Goal: Navigation & Orientation: Understand site structure

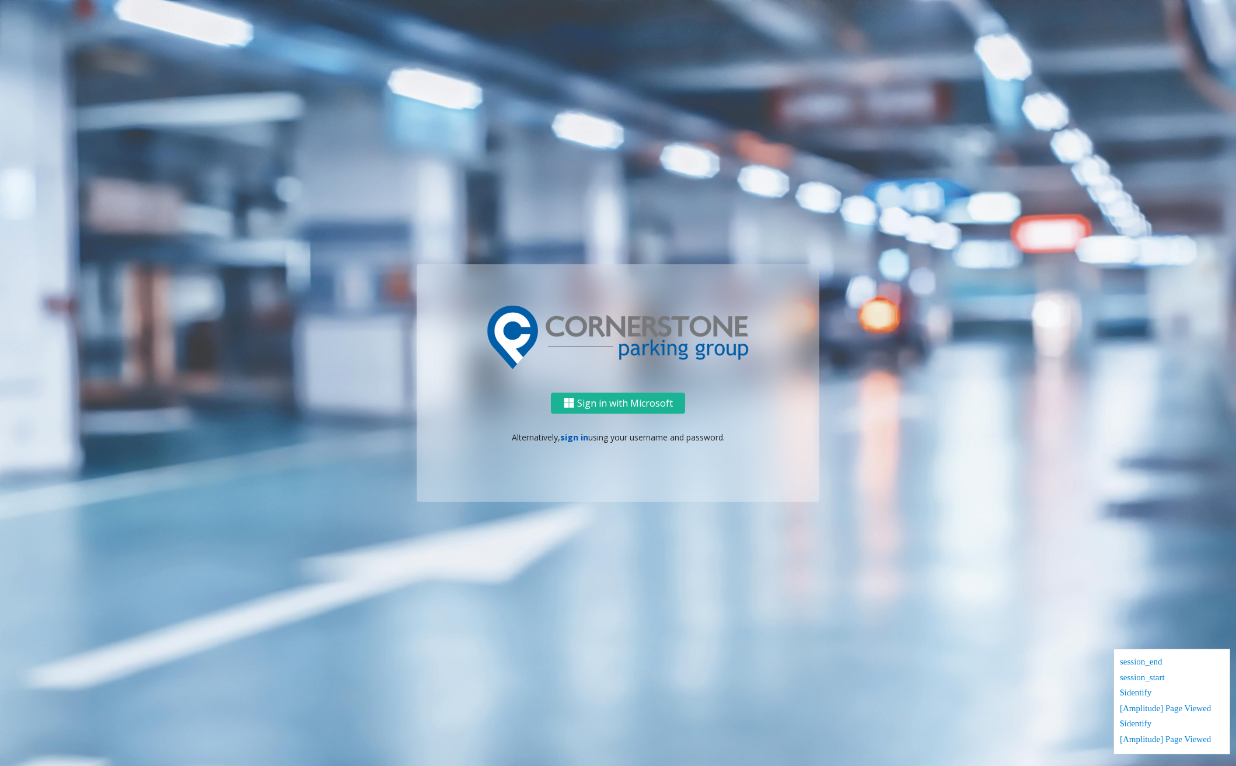
click at [583, 437] on link "sign in" at bounding box center [574, 437] width 28 height 11
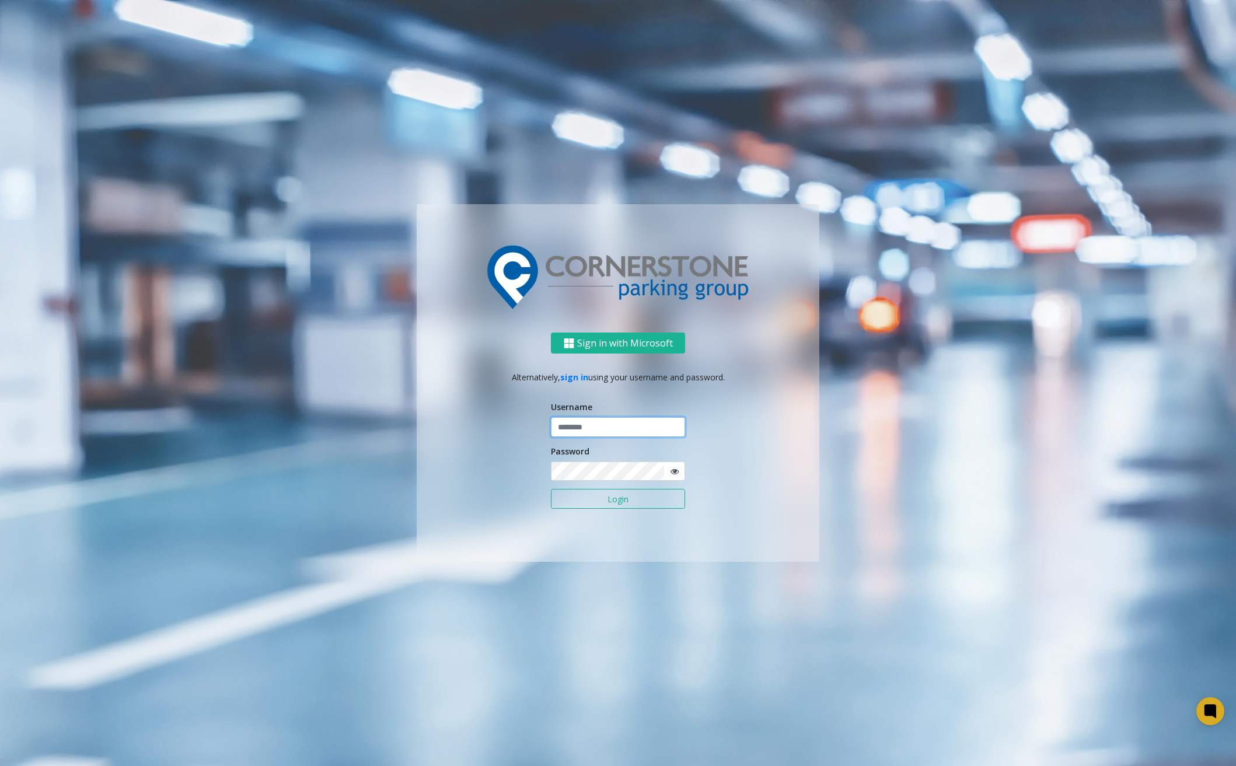
click at [587, 429] on input "text" at bounding box center [618, 427] width 134 height 20
type input "********"
click at [587, 497] on button "Login" at bounding box center [618, 499] width 134 height 20
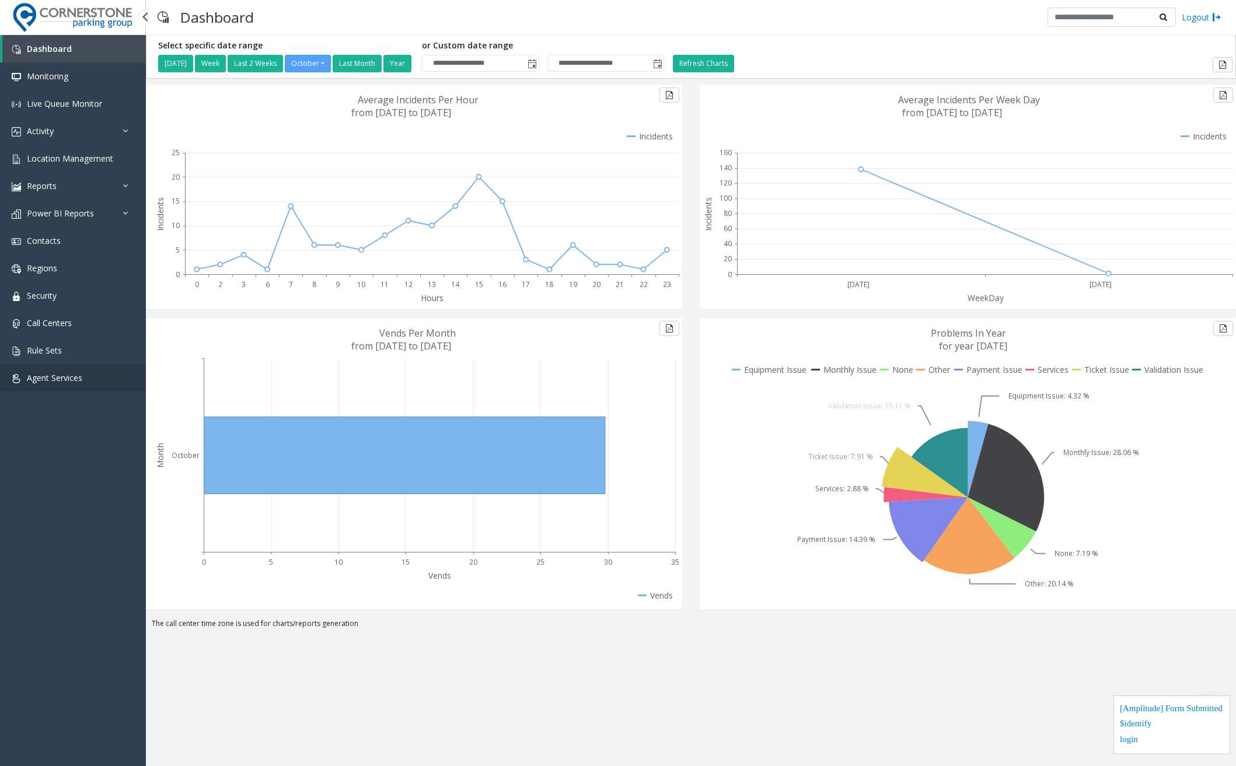
click at [67, 375] on span "Agent Services" at bounding box center [54, 377] width 55 height 11
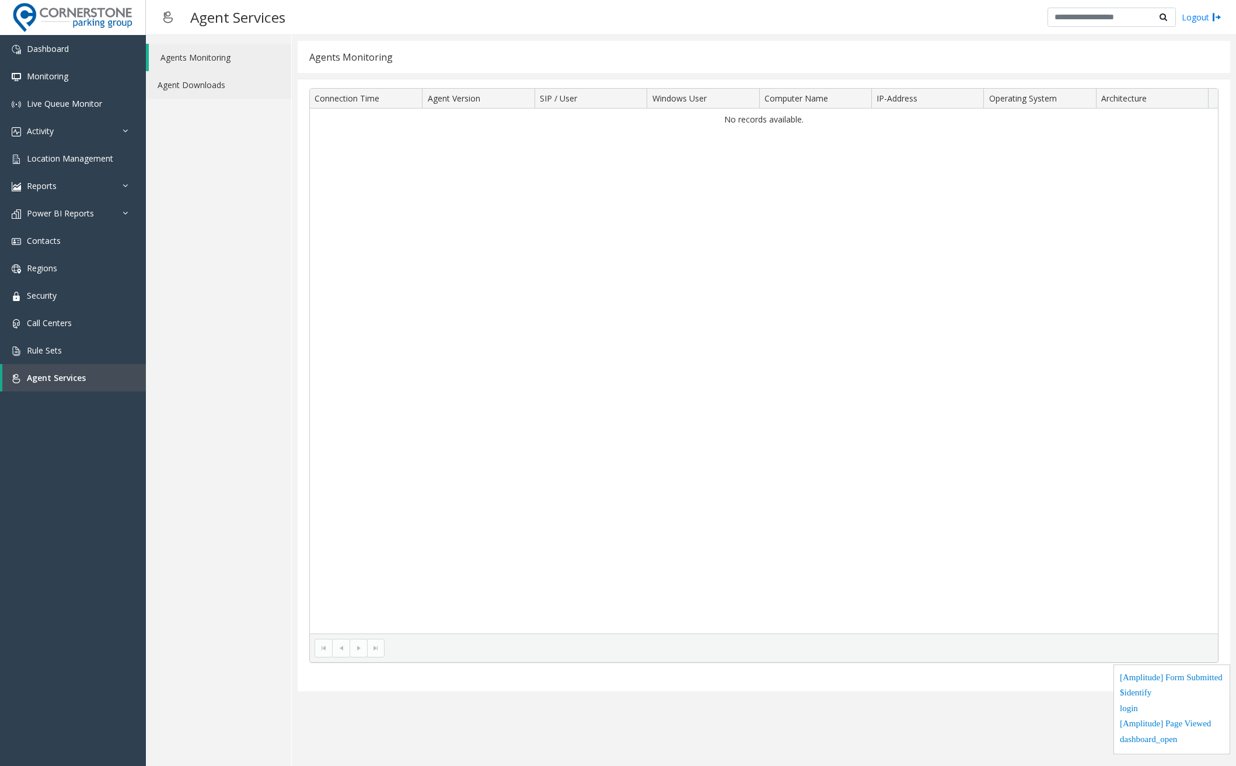
click at [192, 78] on link "Agent Downloads" at bounding box center [218, 84] width 145 height 27
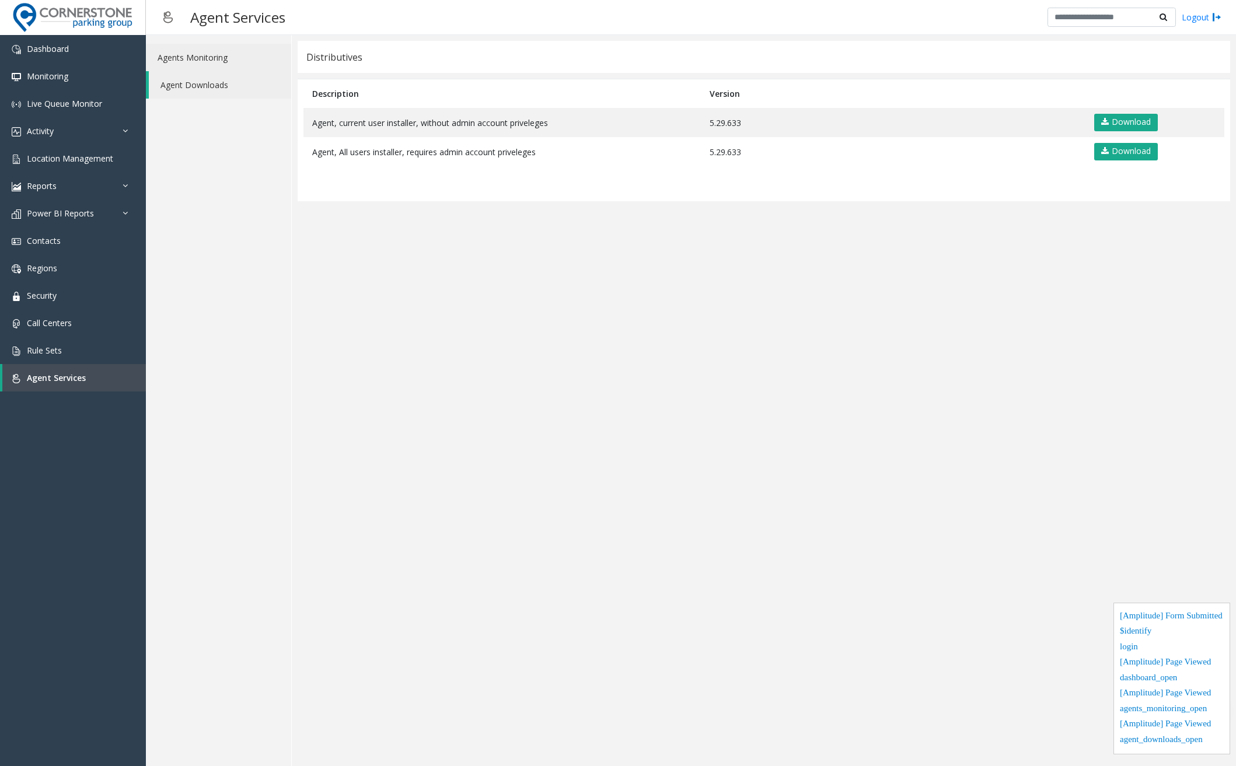
click at [197, 61] on link "Agents Monitoring" at bounding box center [218, 57] width 145 height 27
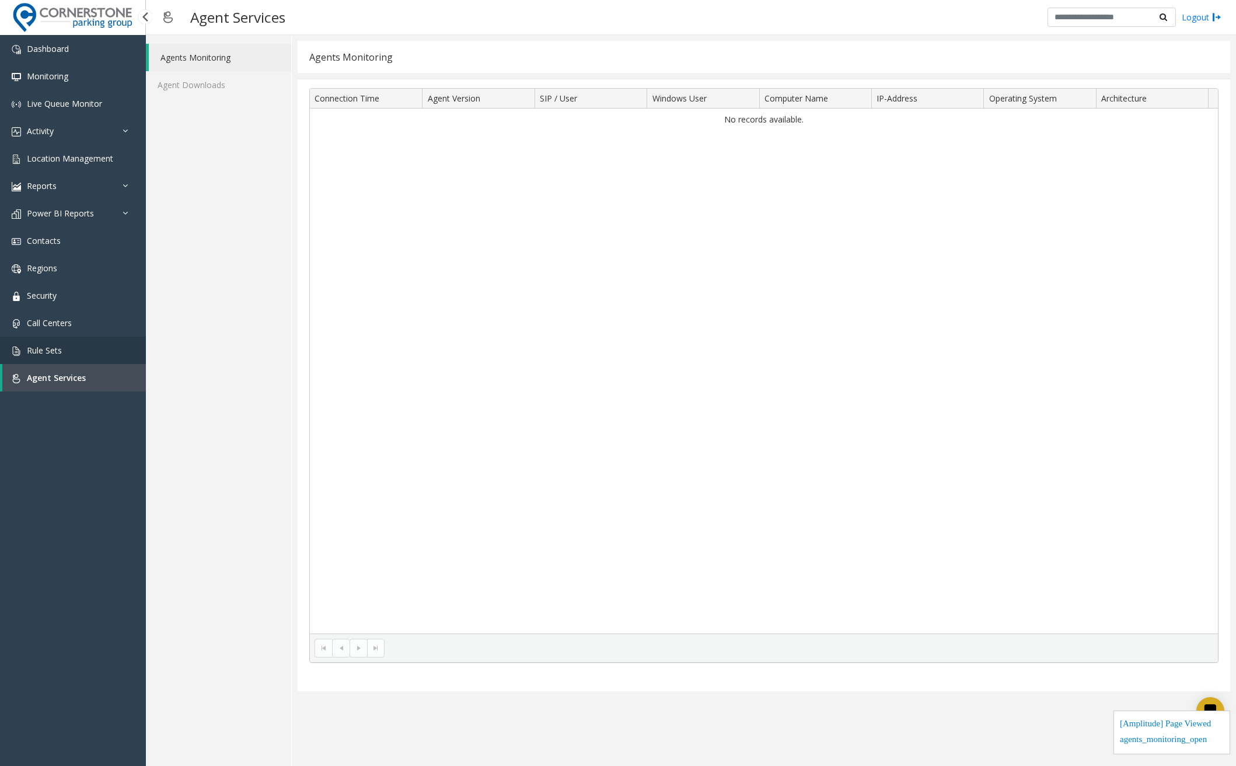
click at [102, 353] on link "Rule Sets" at bounding box center [73, 350] width 146 height 27
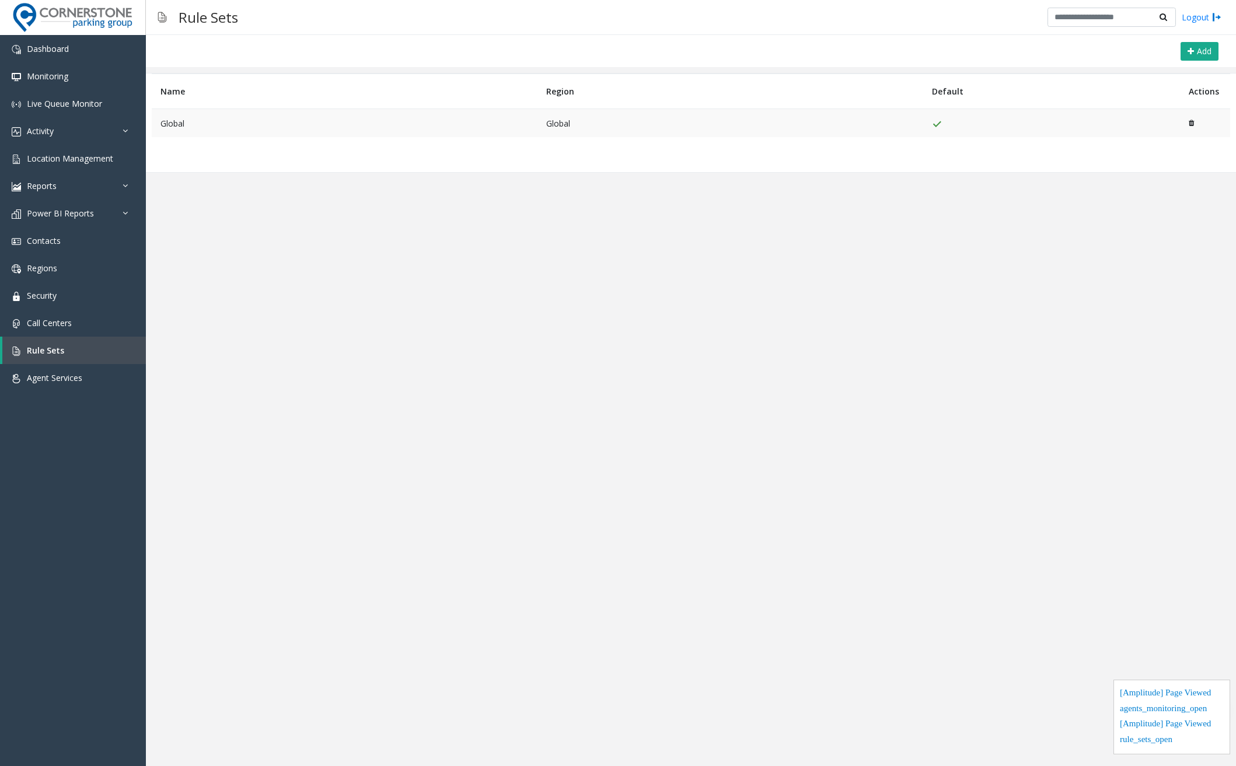
click at [178, 127] on td "Global" at bounding box center [345, 123] width 386 height 29
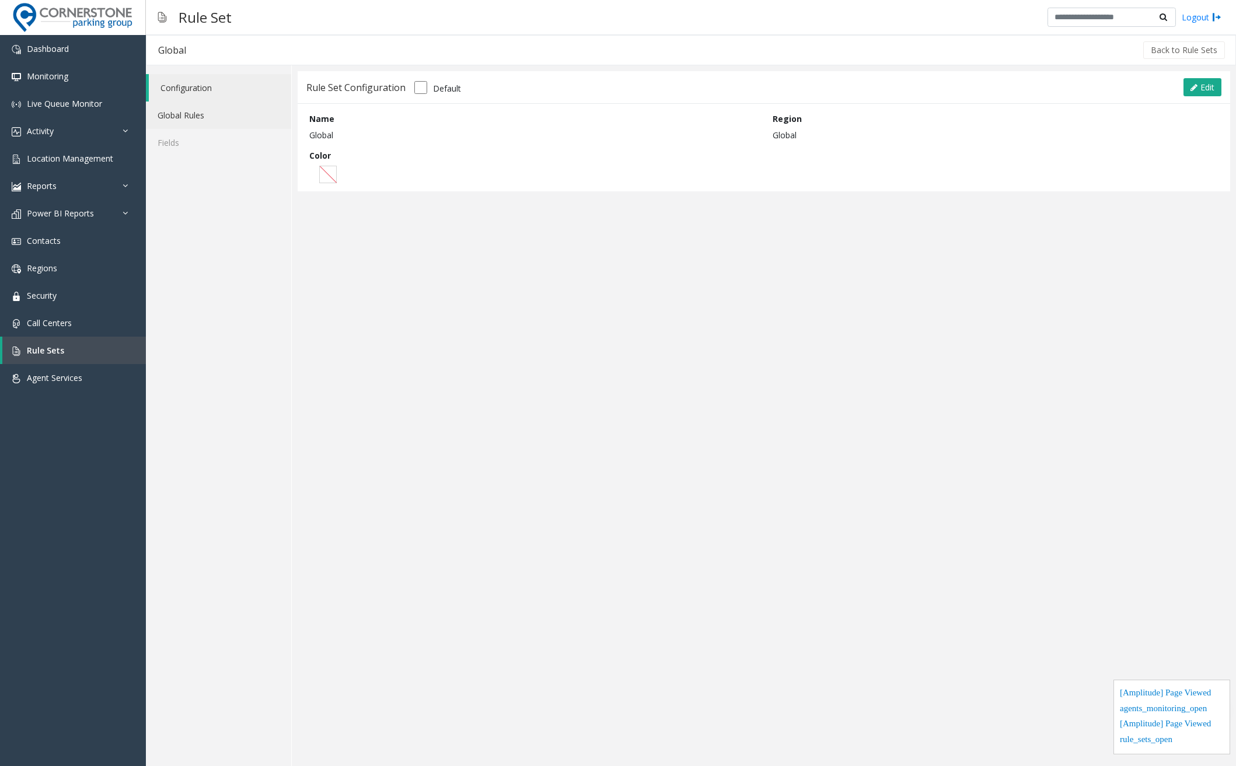
click at [181, 114] on link "Global Rules" at bounding box center [218, 115] width 145 height 27
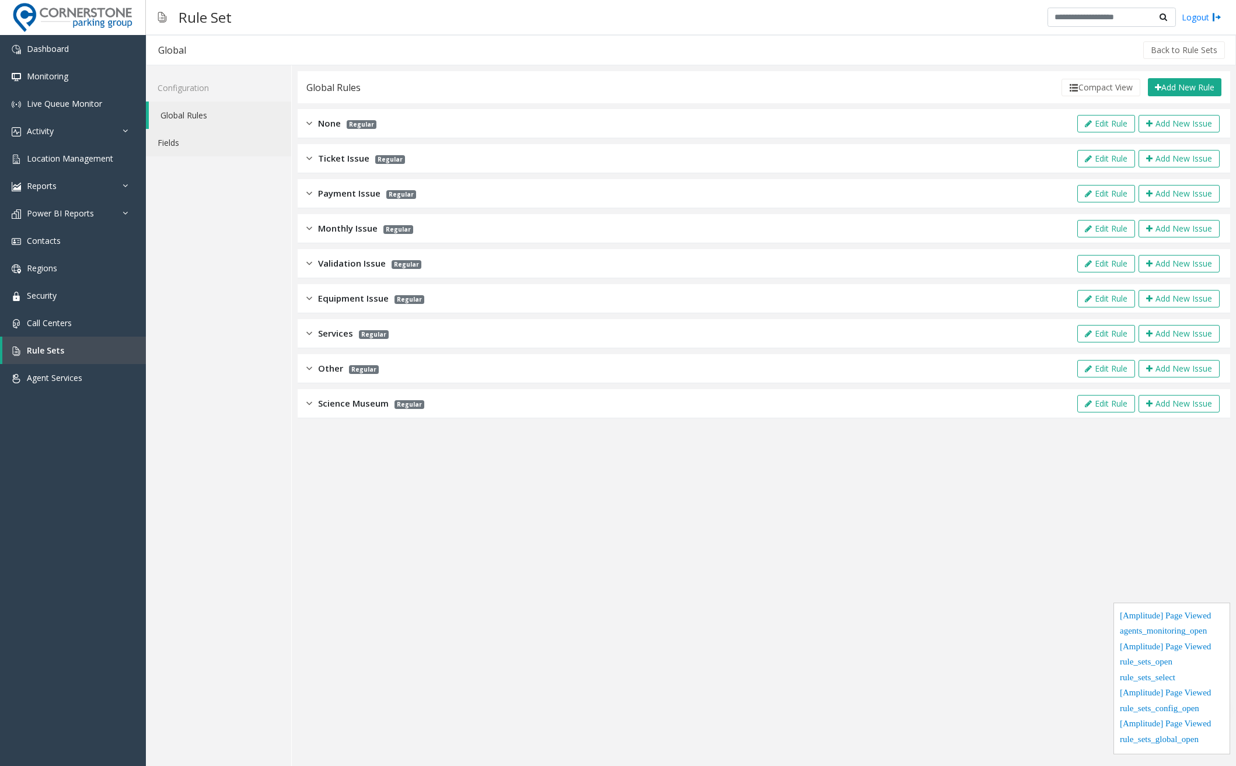
click at [167, 143] on link "Fields" at bounding box center [218, 142] width 145 height 27
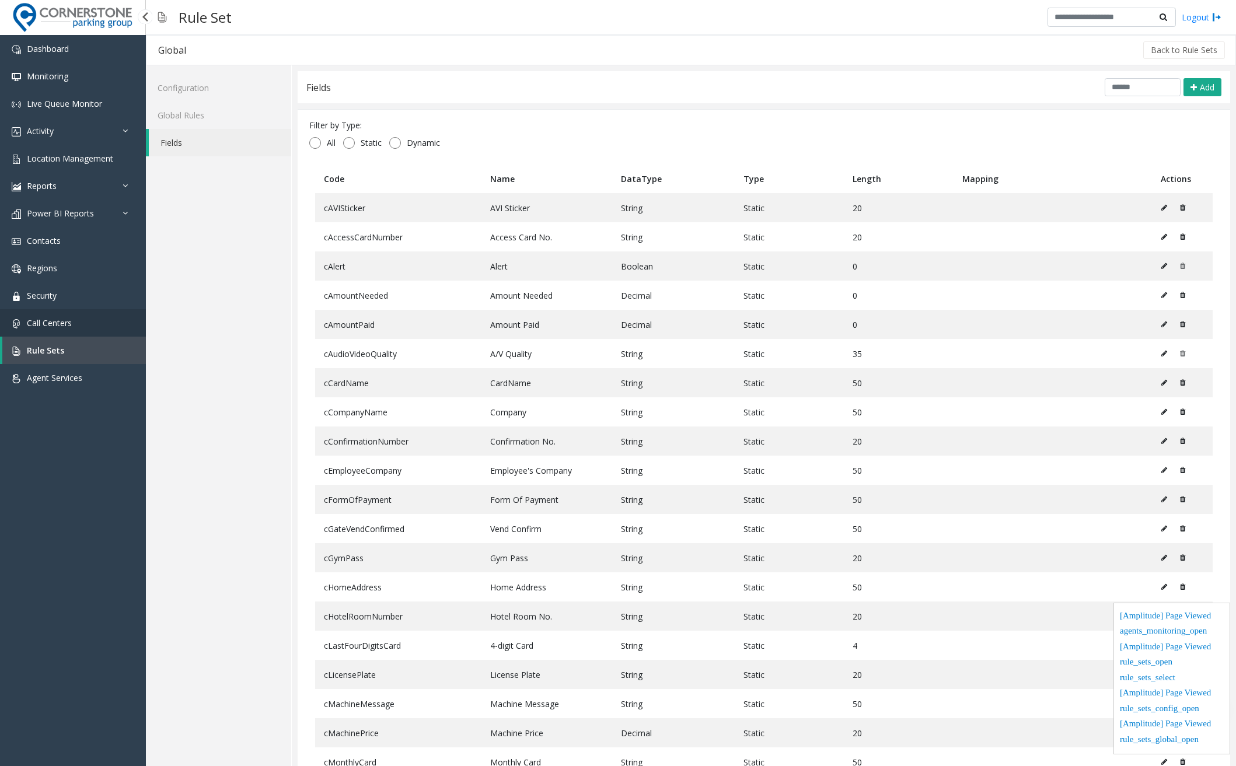
click at [29, 330] on link "Call Centers" at bounding box center [73, 322] width 146 height 27
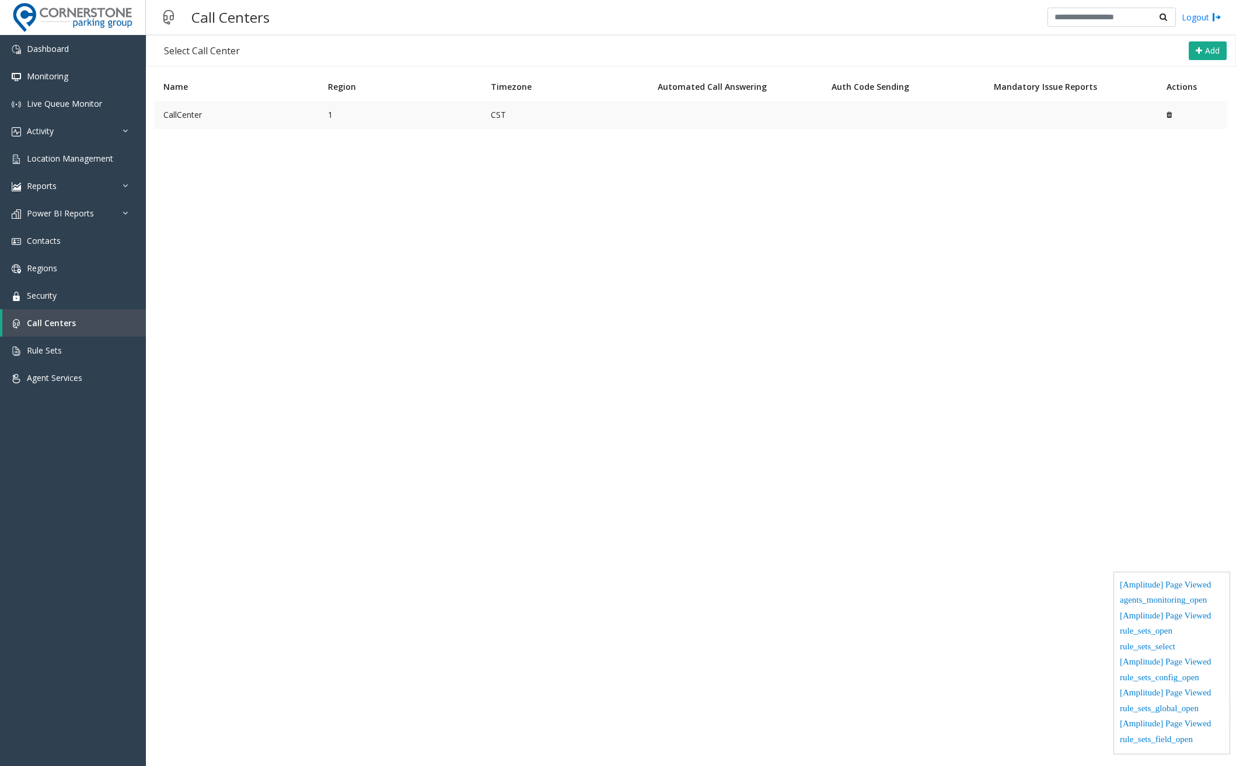
click at [214, 113] on td "CallCenter" at bounding box center [237, 115] width 165 height 28
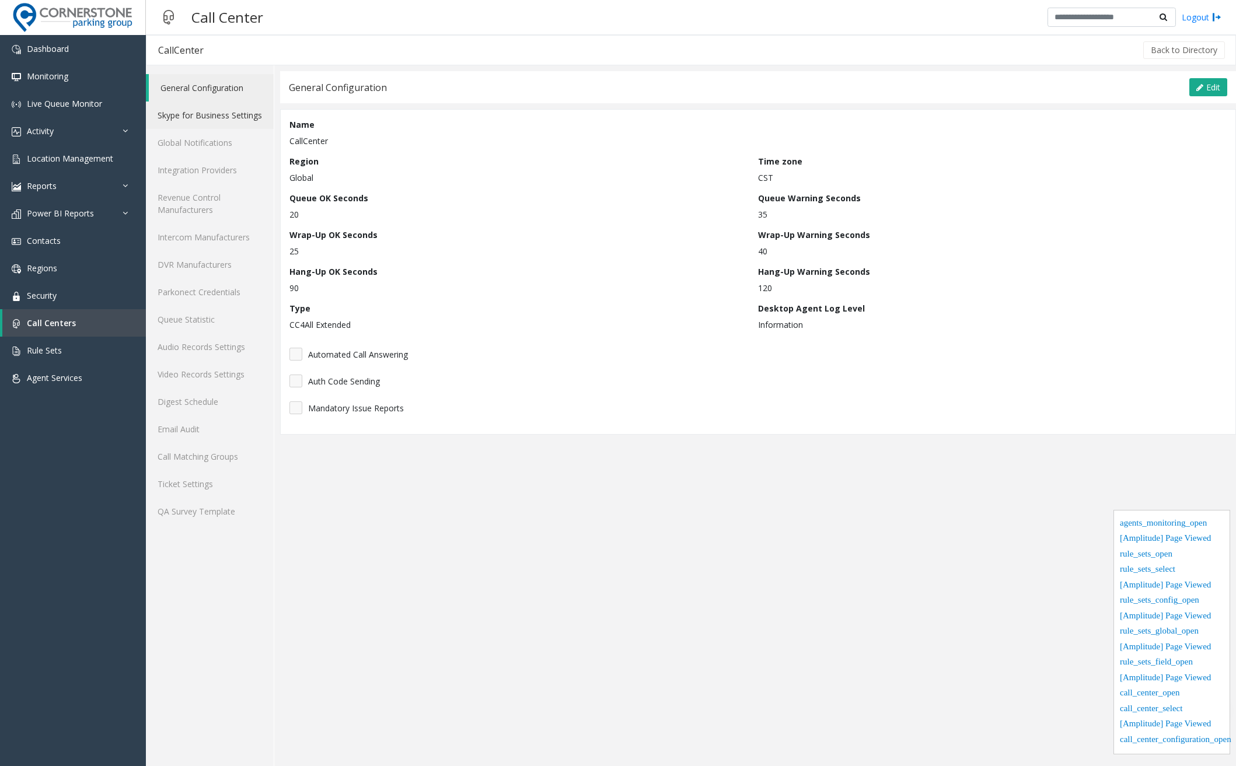
click at [210, 123] on link "Skype for Business Settings" at bounding box center [210, 115] width 128 height 27
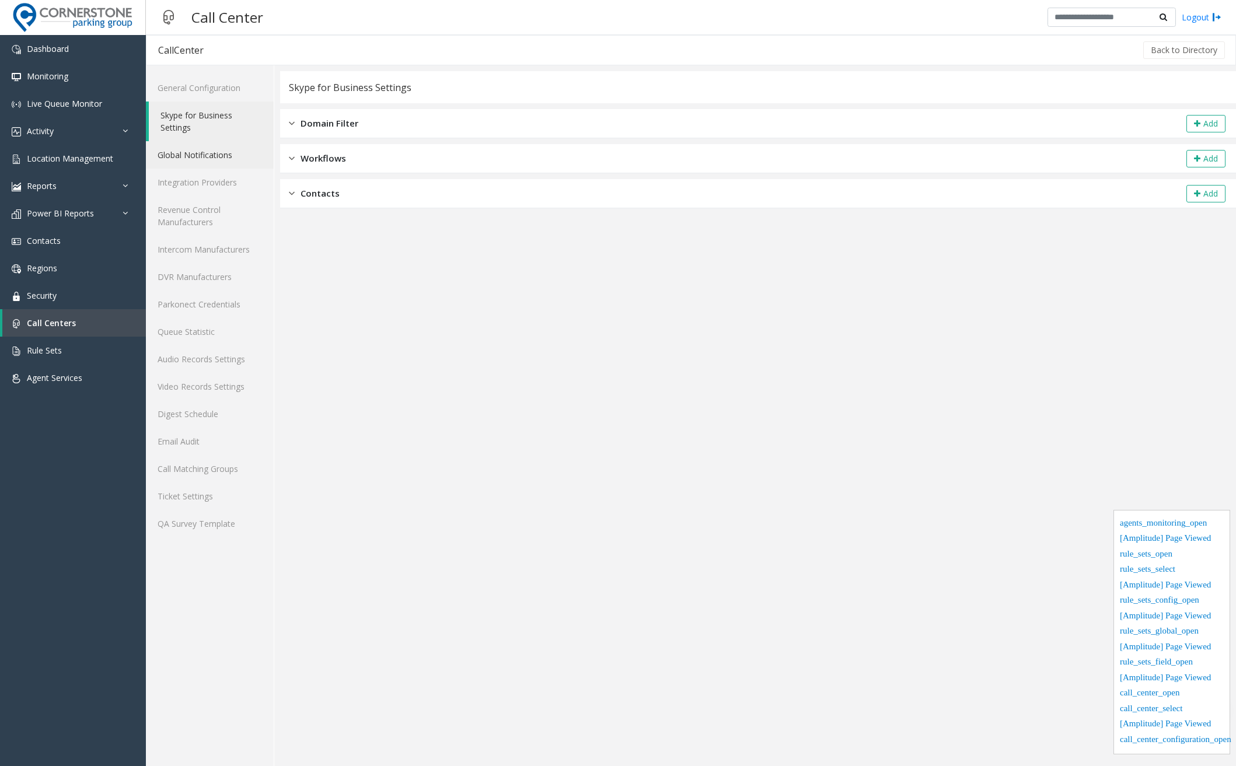
click at [207, 150] on link "Global Notifications" at bounding box center [210, 154] width 128 height 27
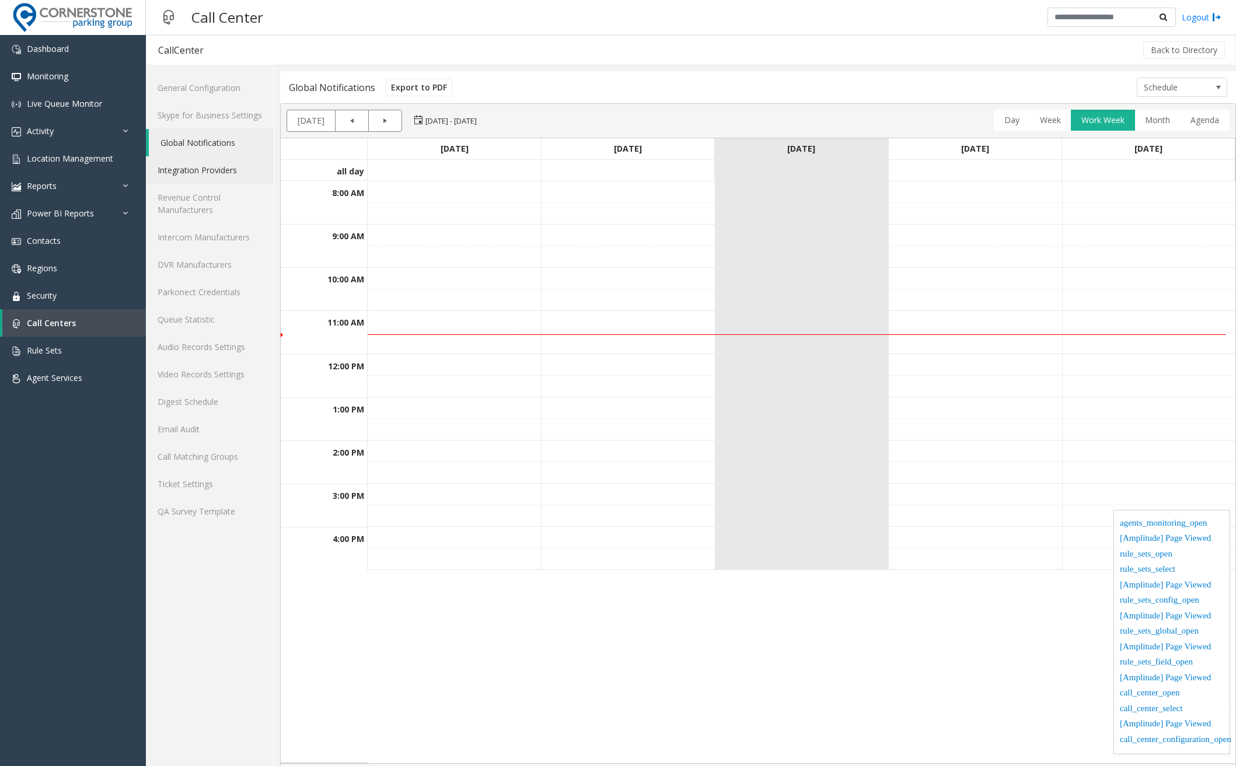
click at [209, 174] on link "Integration Providers" at bounding box center [210, 169] width 128 height 27
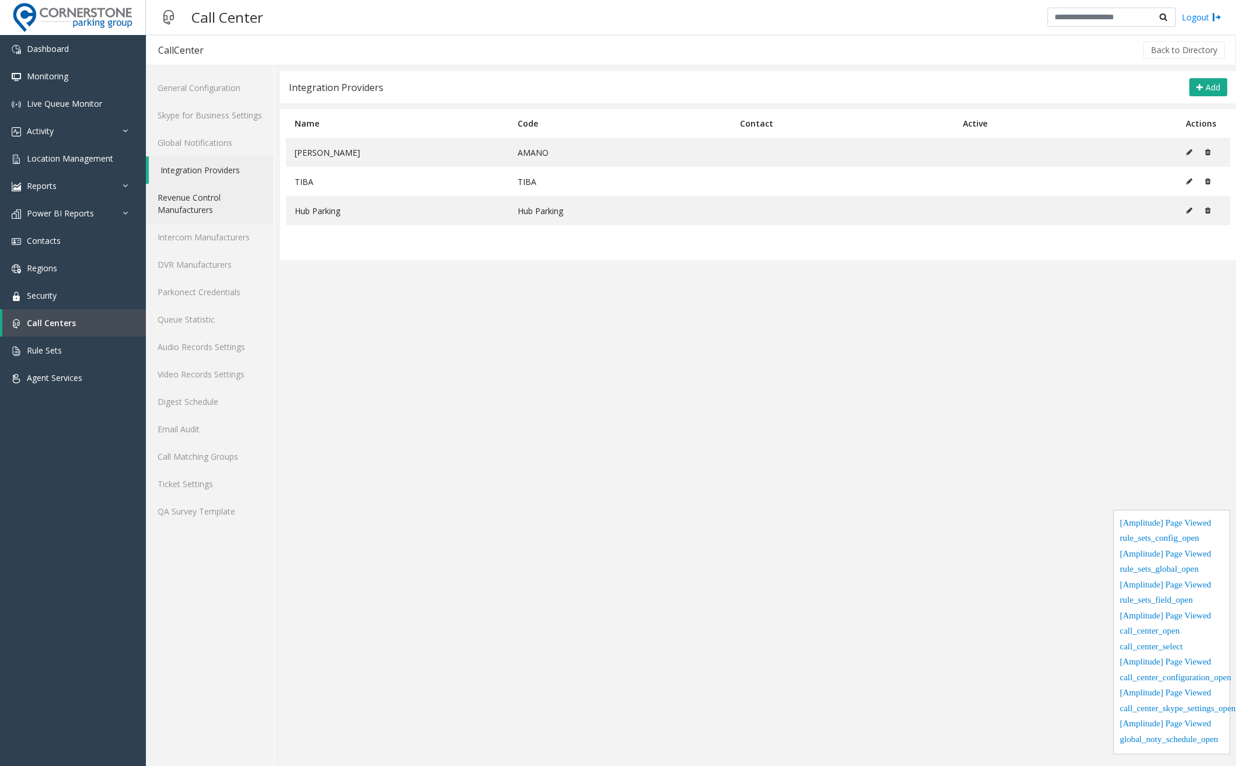
click at [208, 203] on link "Revenue Control Manufacturers" at bounding box center [210, 204] width 128 height 40
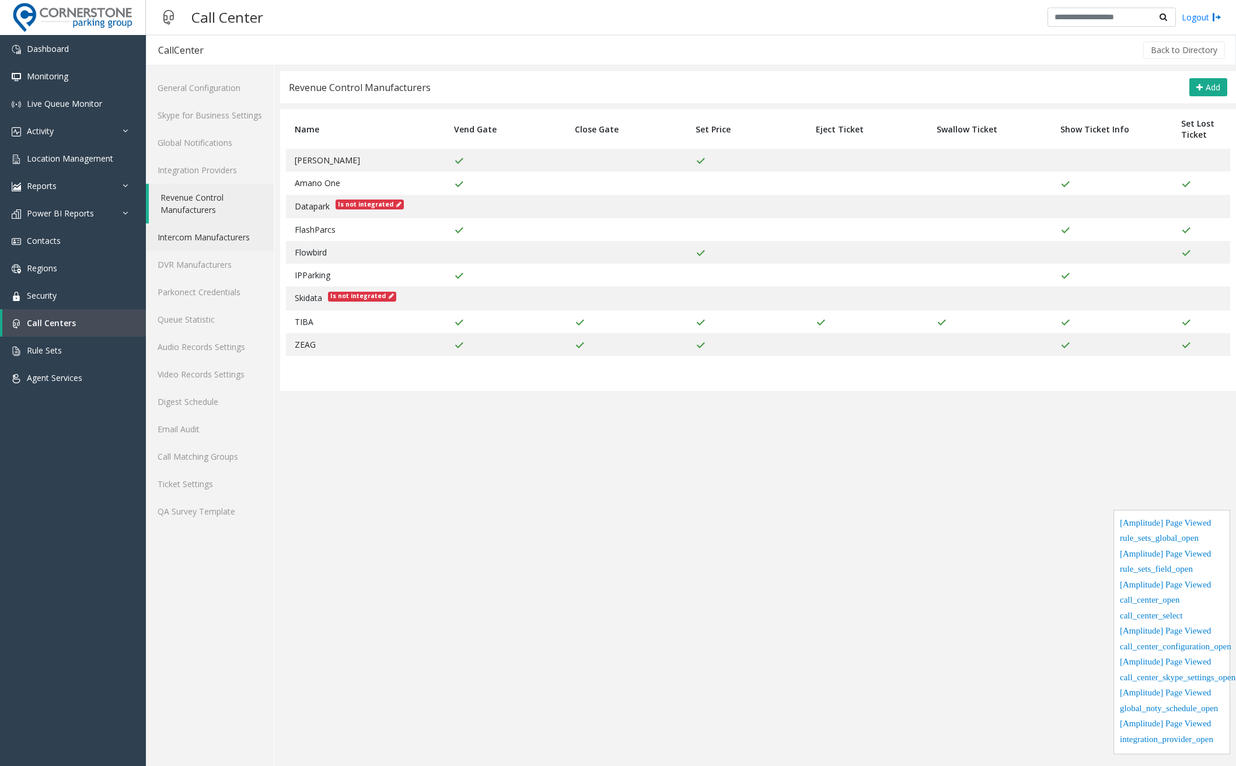
click at [207, 228] on link "Intercom Manufacturers" at bounding box center [210, 236] width 128 height 27
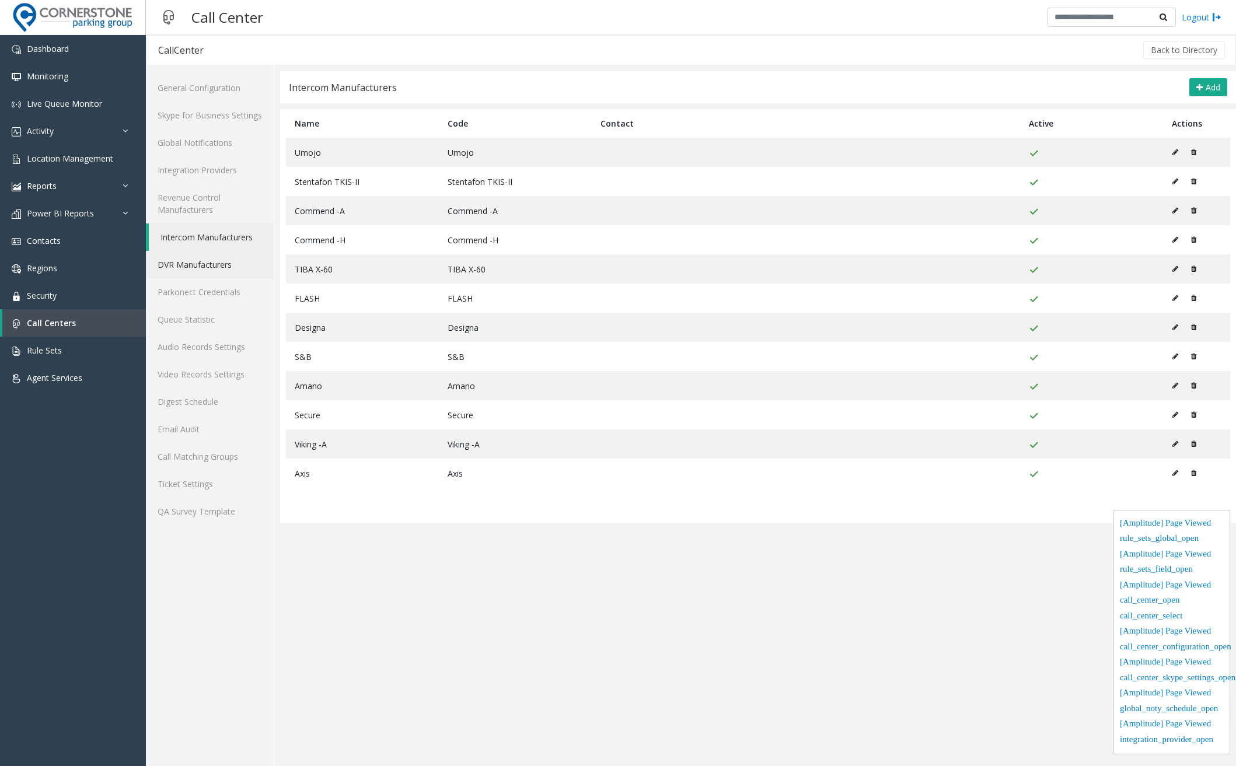
click at [205, 251] on link "DVR Manufacturers" at bounding box center [210, 264] width 128 height 27
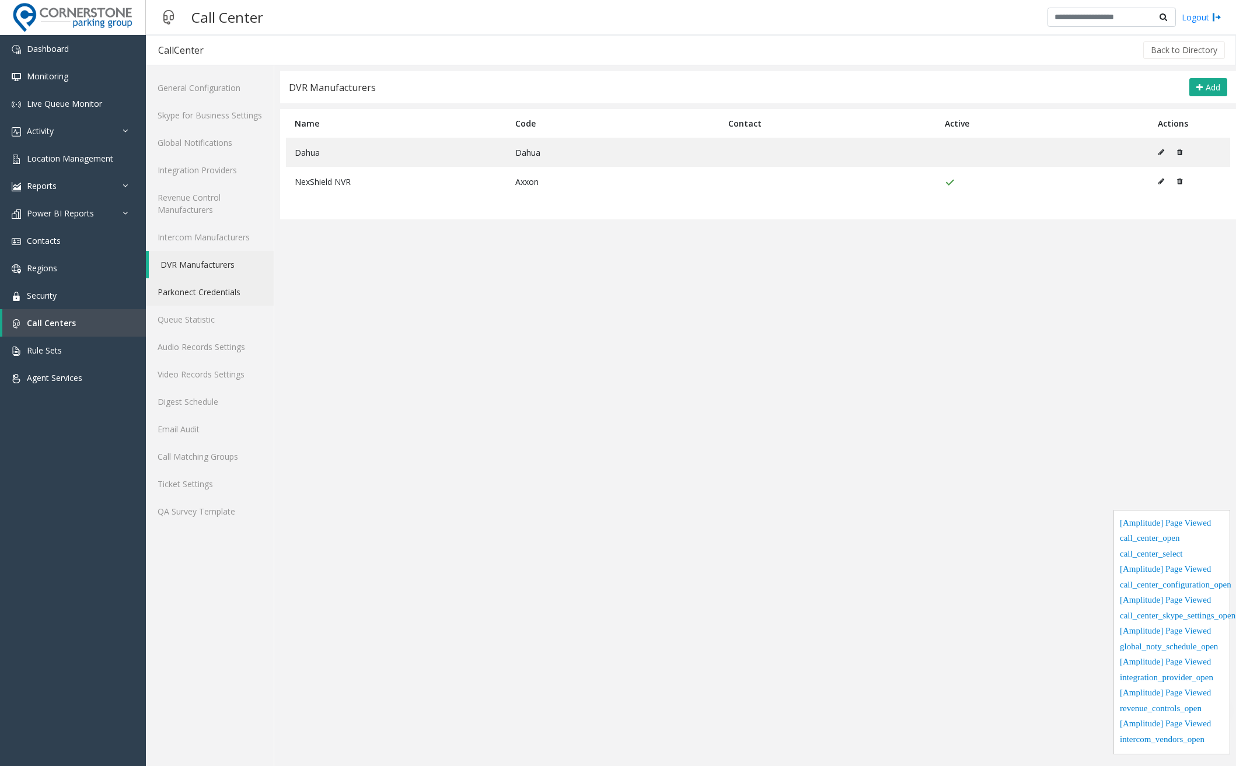
click at [204, 298] on link "Parkonect Credentials" at bounding box center [210, 291] width 128 height 27
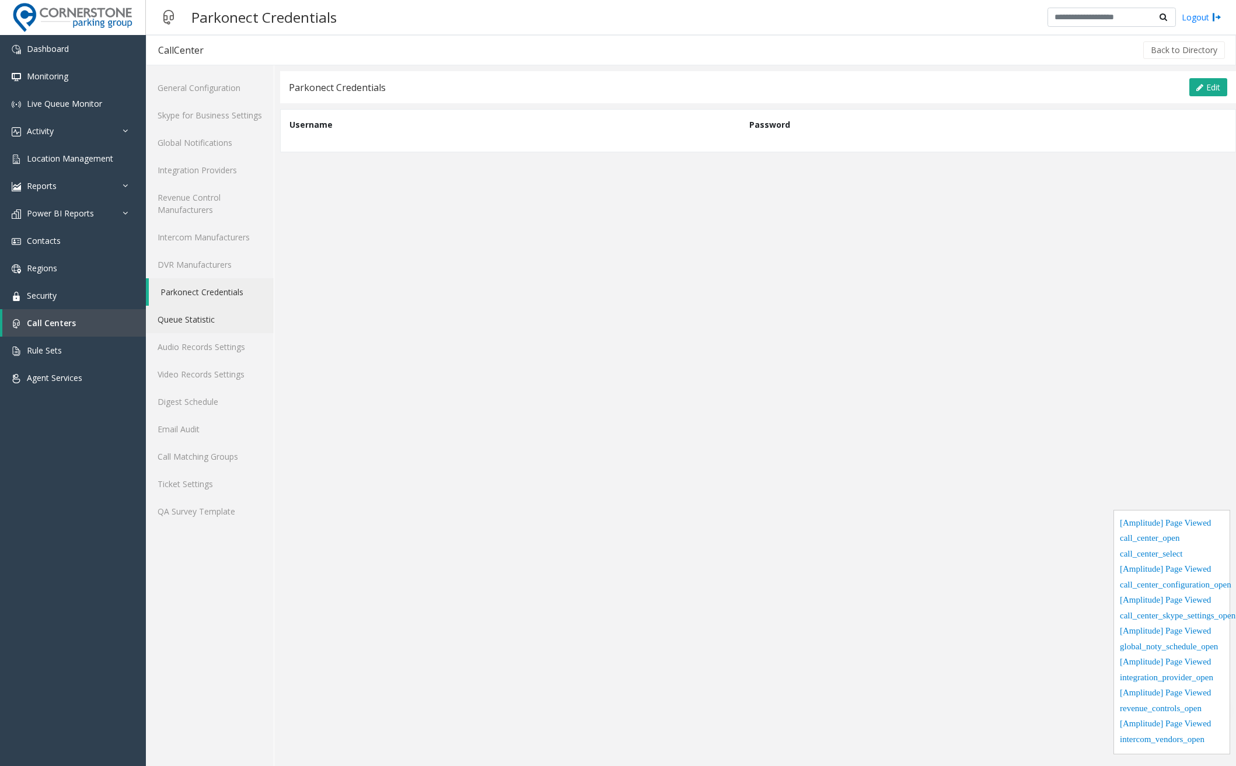
click at [201, 322] on link "Queue Statistic" at bounding box center [210, 319] width 128 height 27
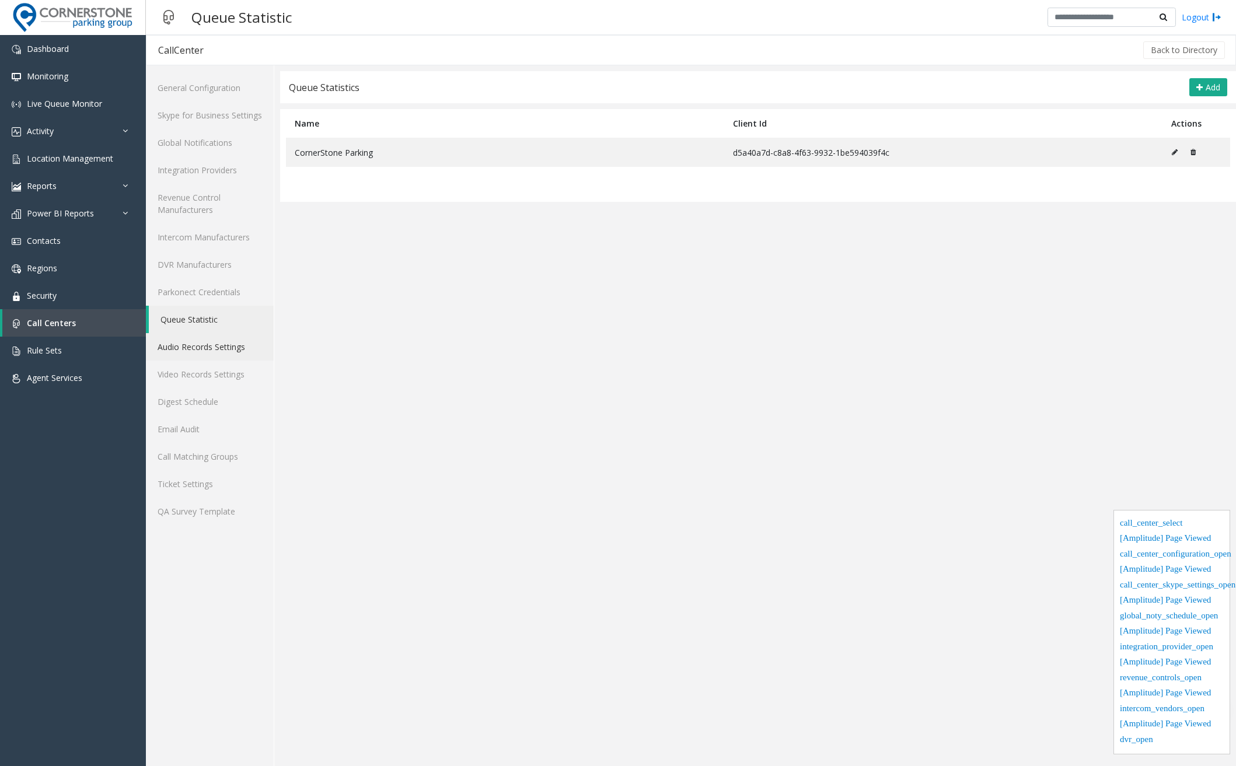
click at [199, 346] on link "Audio Records Settings" at bounding box center [210, 346] width 128 height 27
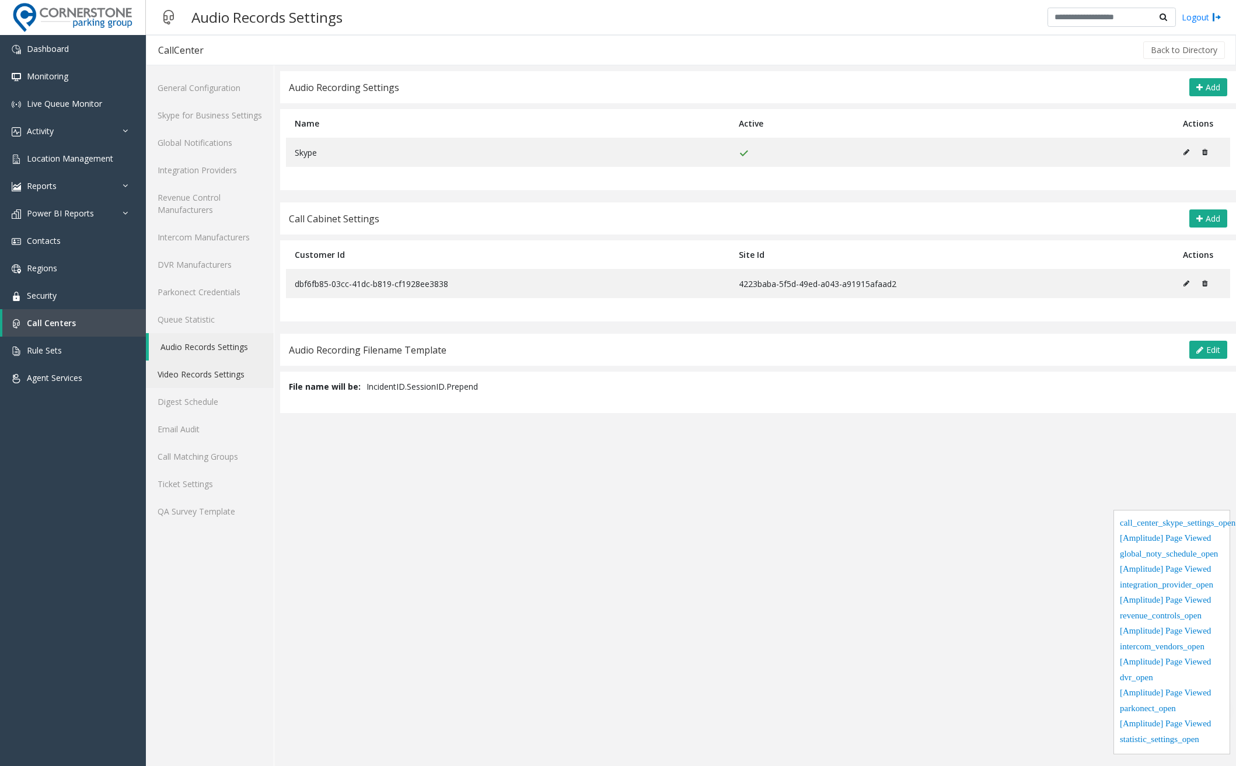
click at [198, 375] on link "Video Records Settings" at bounding box center [210, 374] width 128 height 27
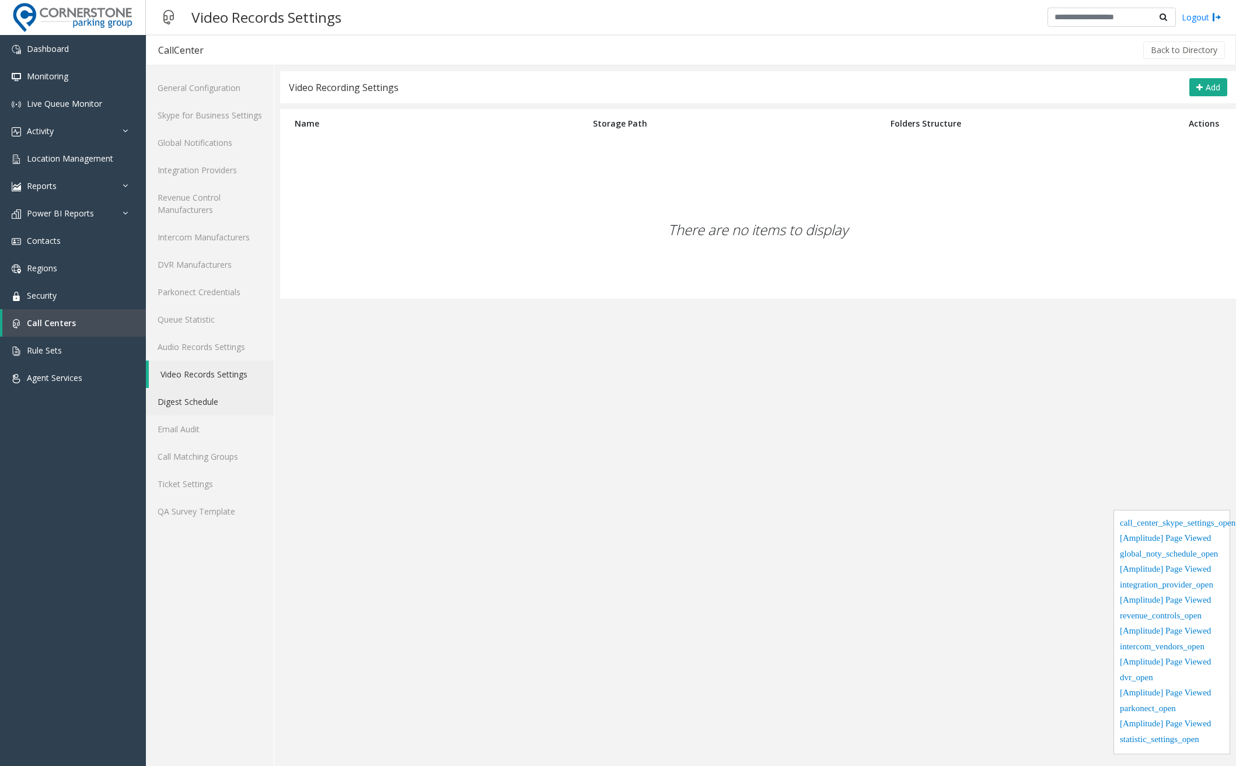
click at [189, 401] on link "Digest Schedule" at bounding box center [210, 401] width 128 height 27
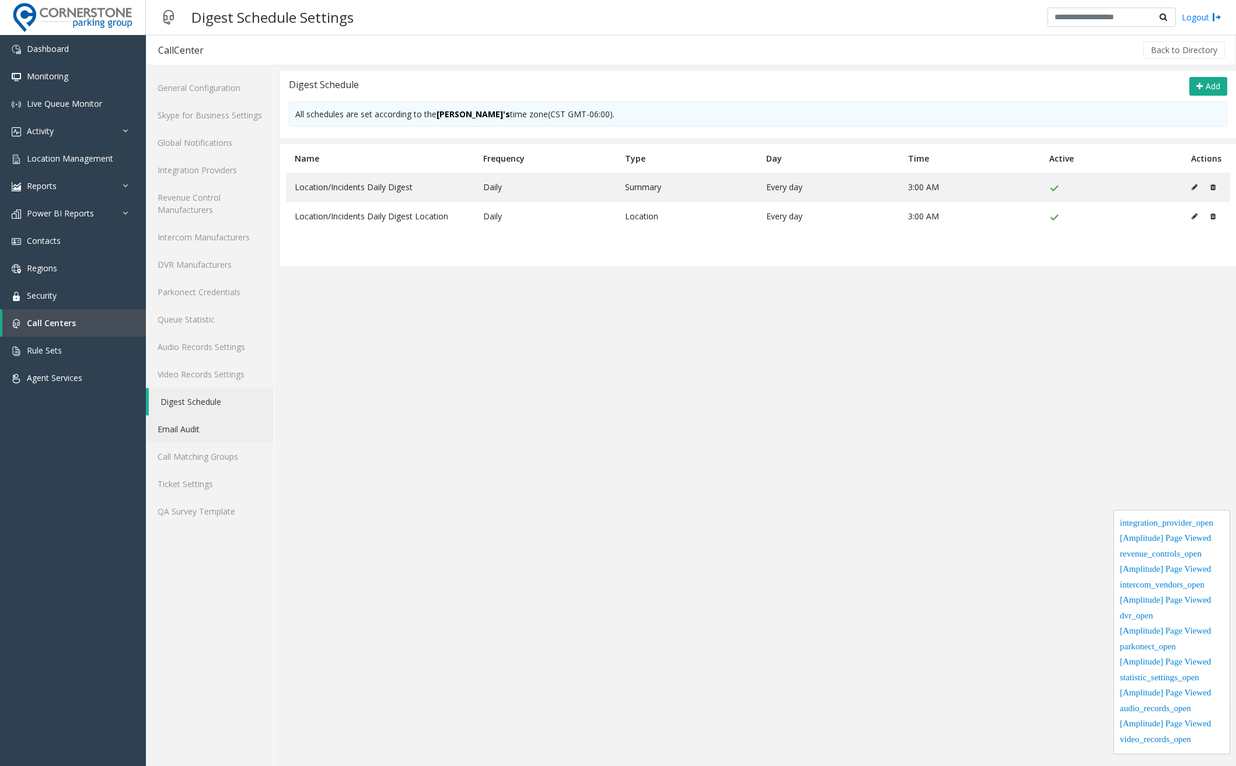
click at [180, 421] on link "Email Audit" at bounding box center [210, 428] width 128 height 27
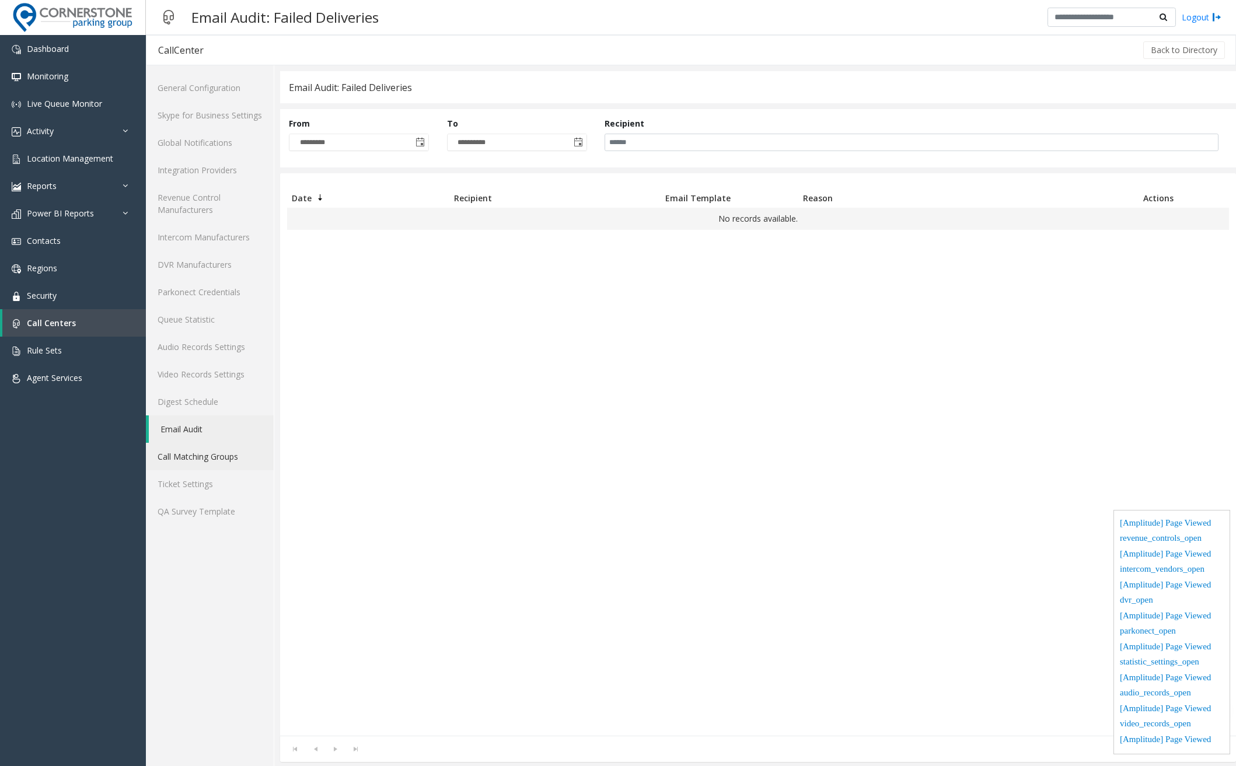
click at [184, 449] on link "Call Matching Groups" at bounding box center [210, 456] width 128 height 27
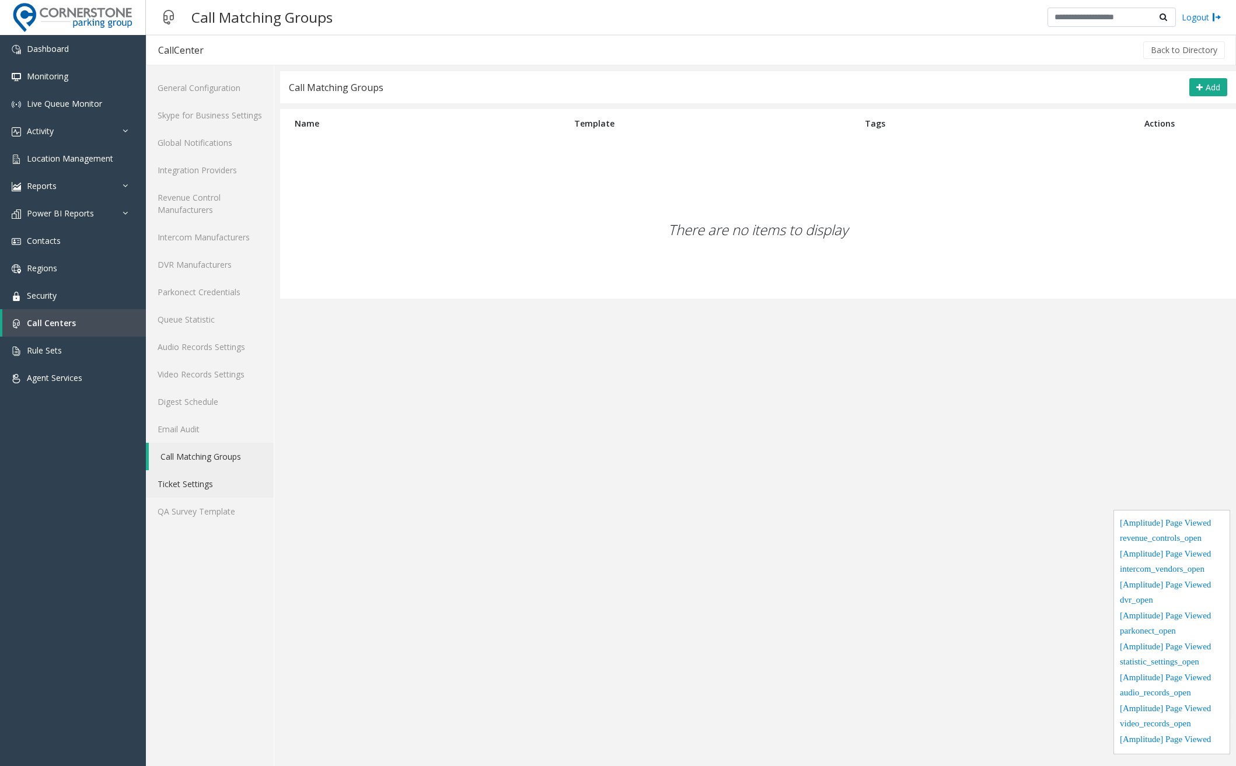
click at [183, 471] on link "Ticket Settings" at bounding box center [210, 483] width 128 height 27
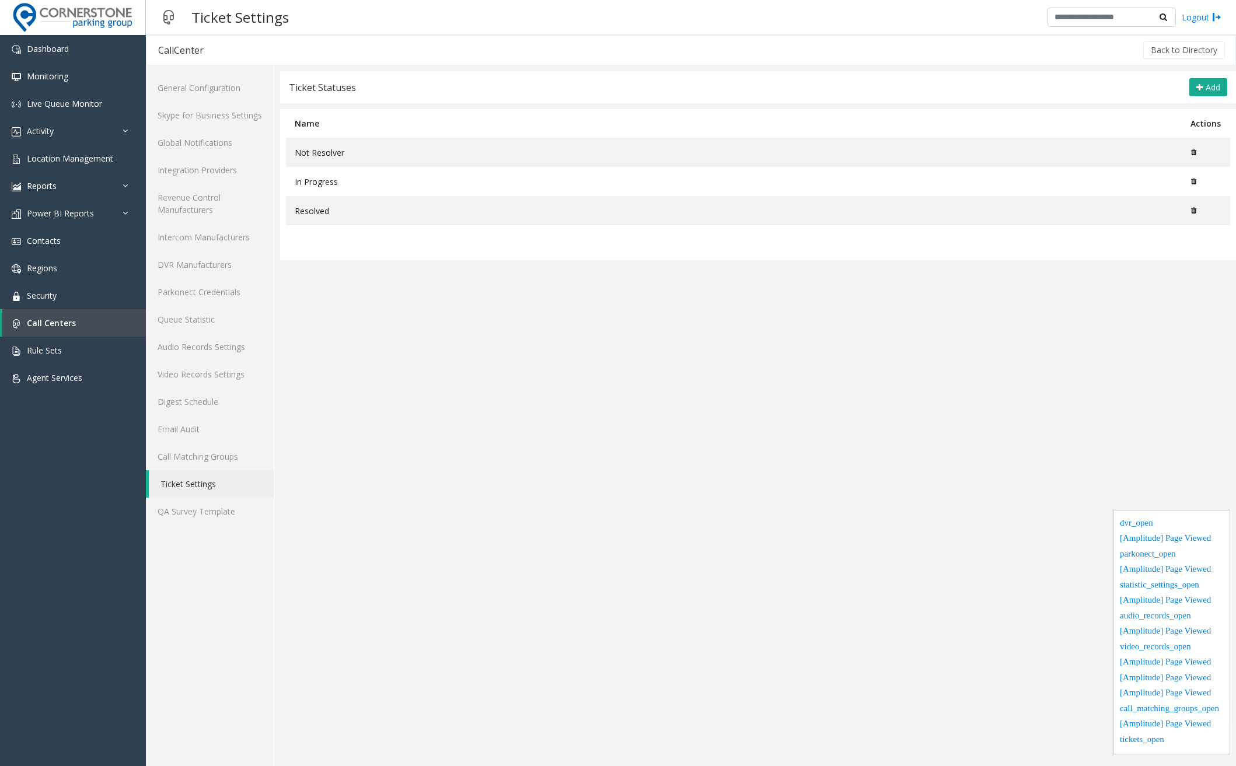
click at [183, 491] on link "Ticket Settings" at bounding box center [211, 483] width 125 height 27
click at [178, 408] on link "Digest Schedule" at bounding box center [210, 401] width 128 height 27
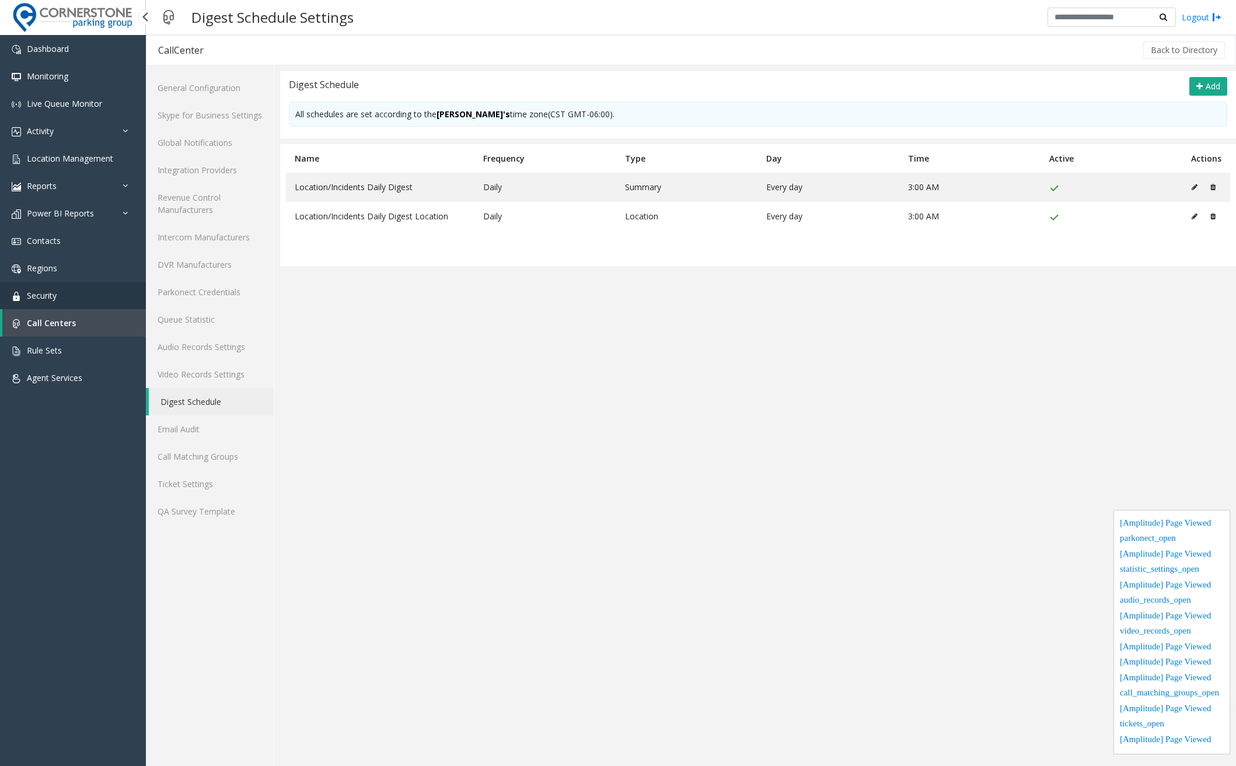
click at [49, 291] on span "Security" at bounding box center [42, 295] width 30 height 11
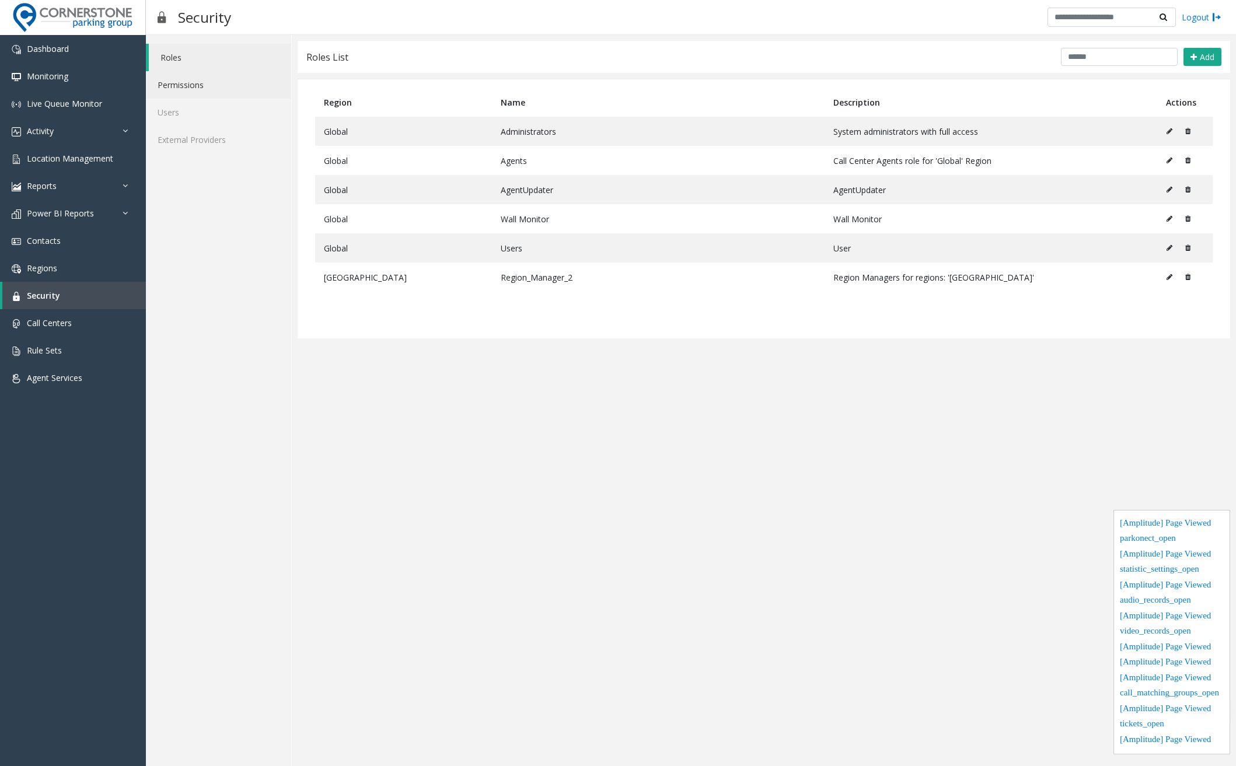
click at [213, 79] on link "Permissions" at bounding box center [218, 84] width 145 height 27
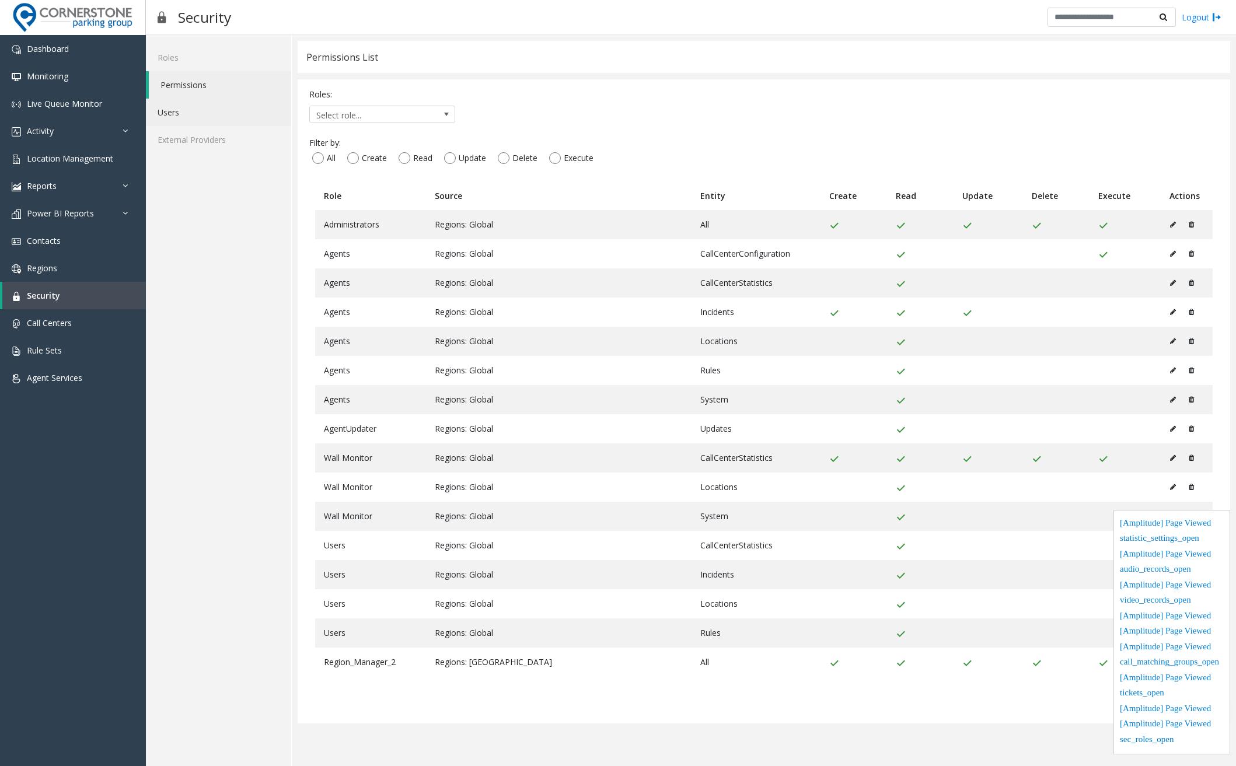
click at [207, 105] on link "Users" at bounding box center [218, 112] width 145 height 27
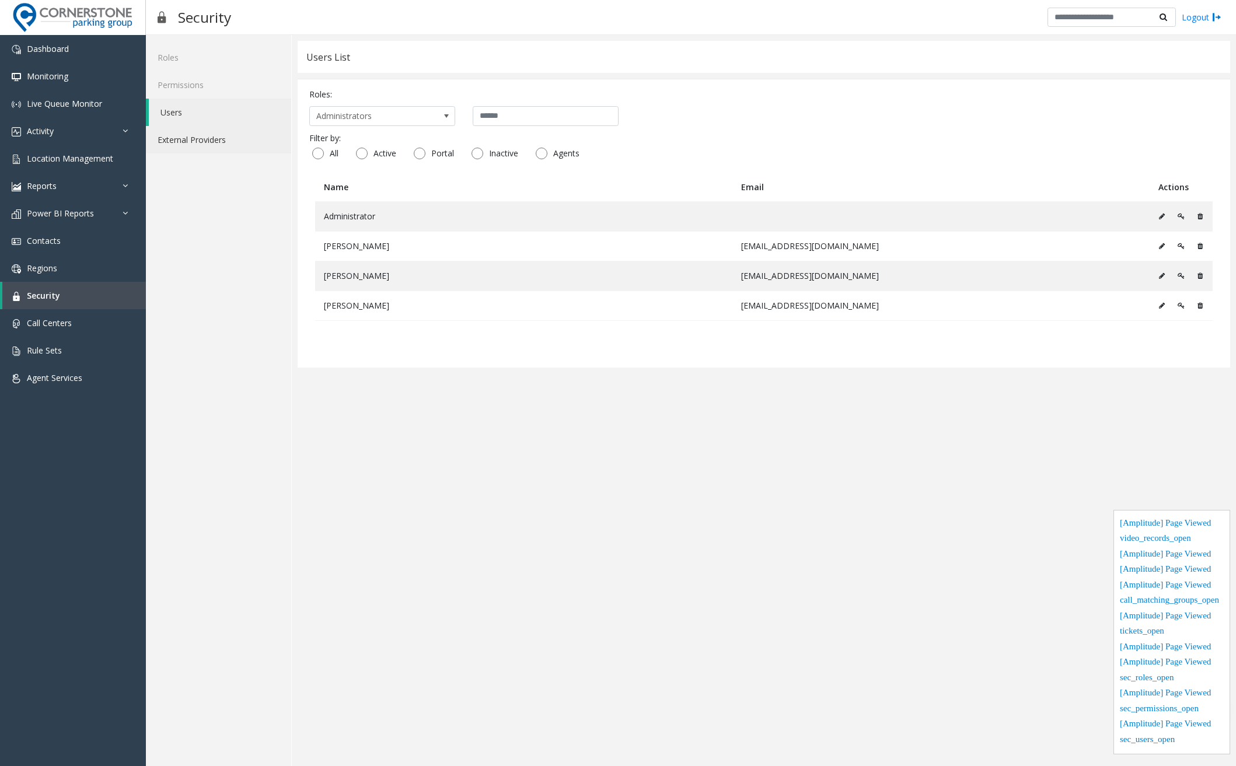
click at [187, 136] on link "External Providers" at bounding box center [218, 139] width 145 height 27
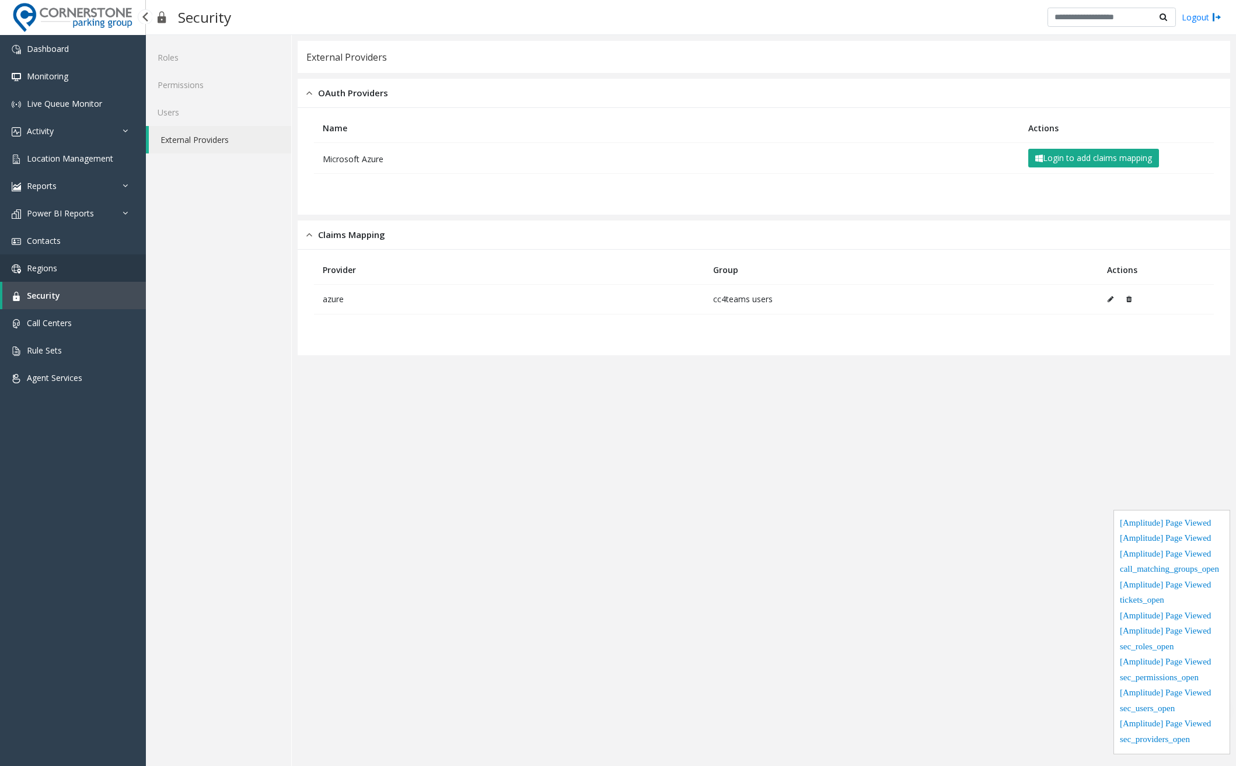
click at [43, 267] on span "Regions" at bounding box center [42, 268] width 30 height 11
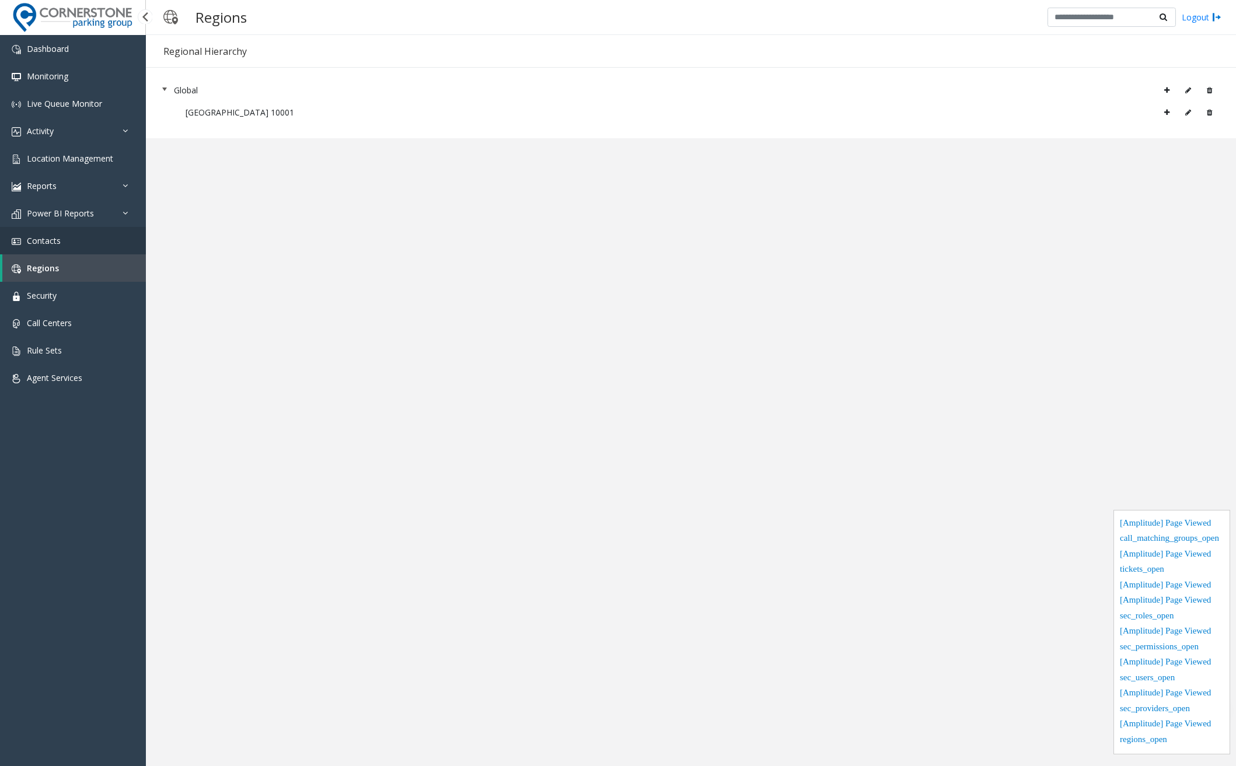
click at [84, 230] on link "Contacts" at bounding box center [73, 240] width 146 height 27
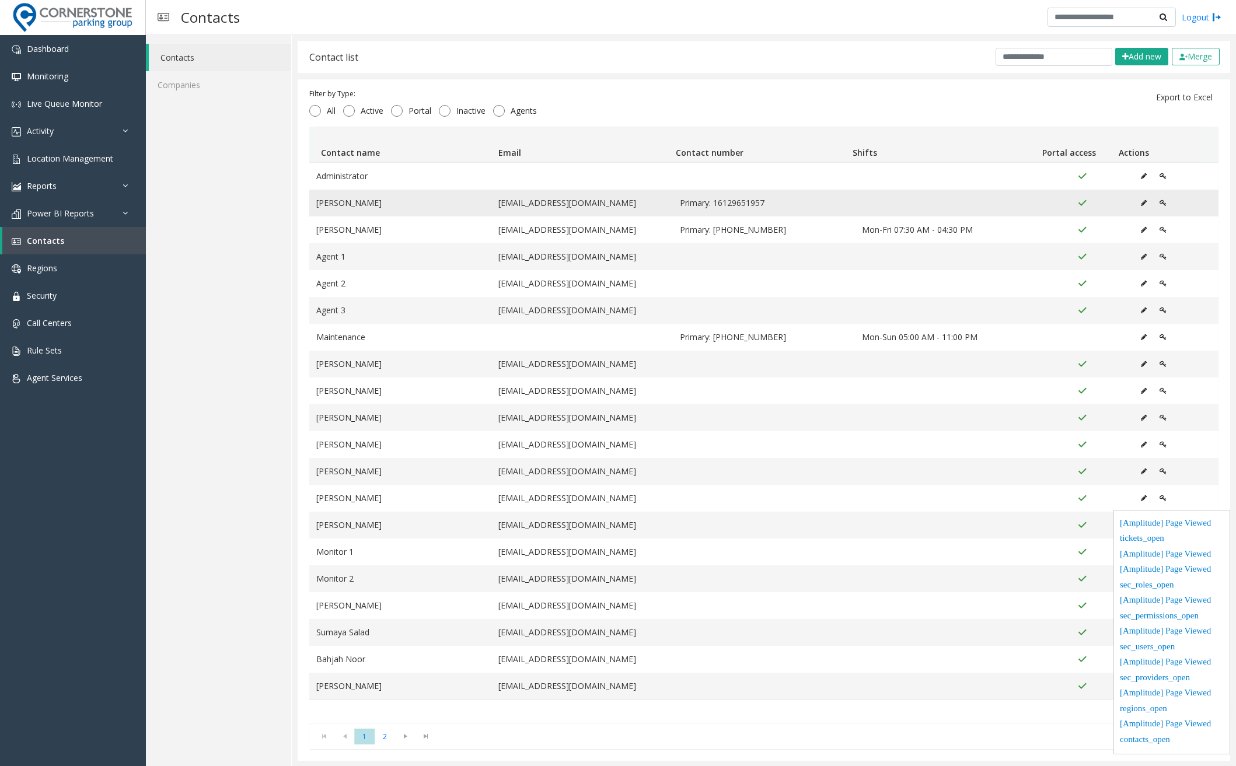
click at [1141, 200] on icon "Data table" at bounding box center [1144, 203] width 6 height 7
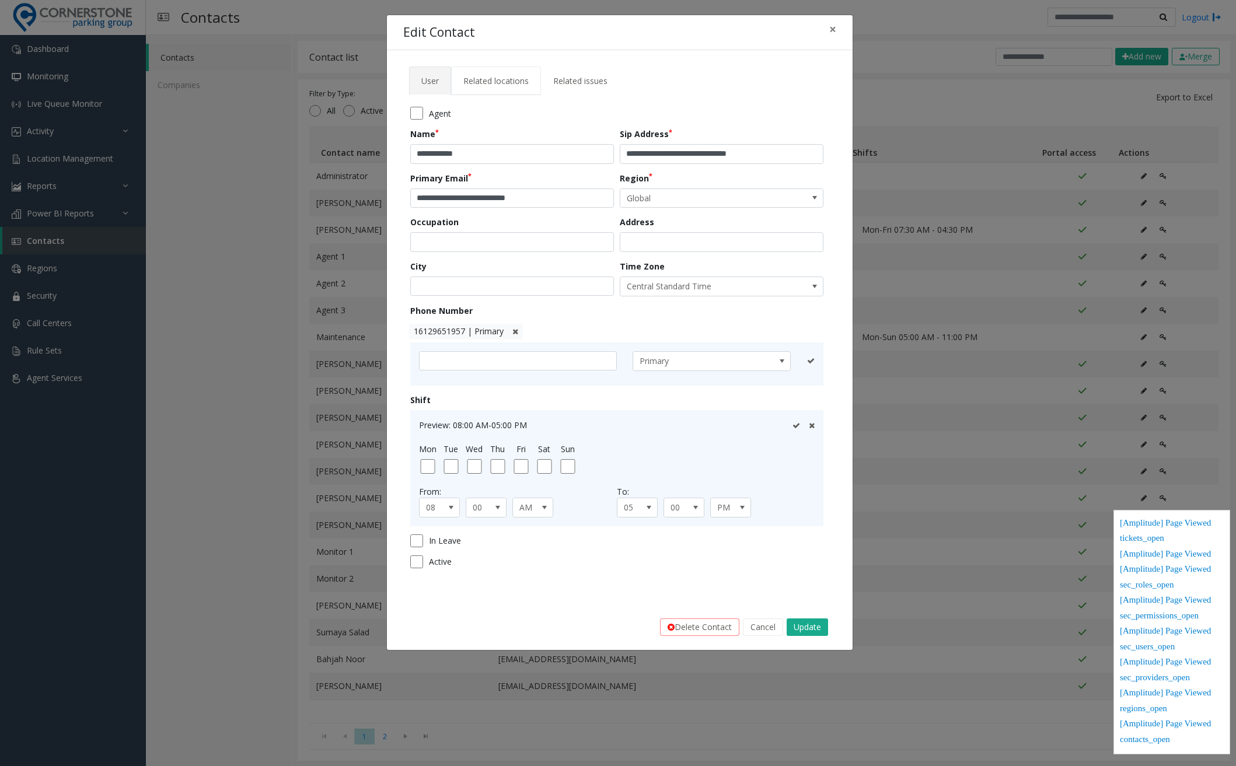
click at [509, 83] on span "Related locations" at bounding box center [495, 80] width 65 height 11
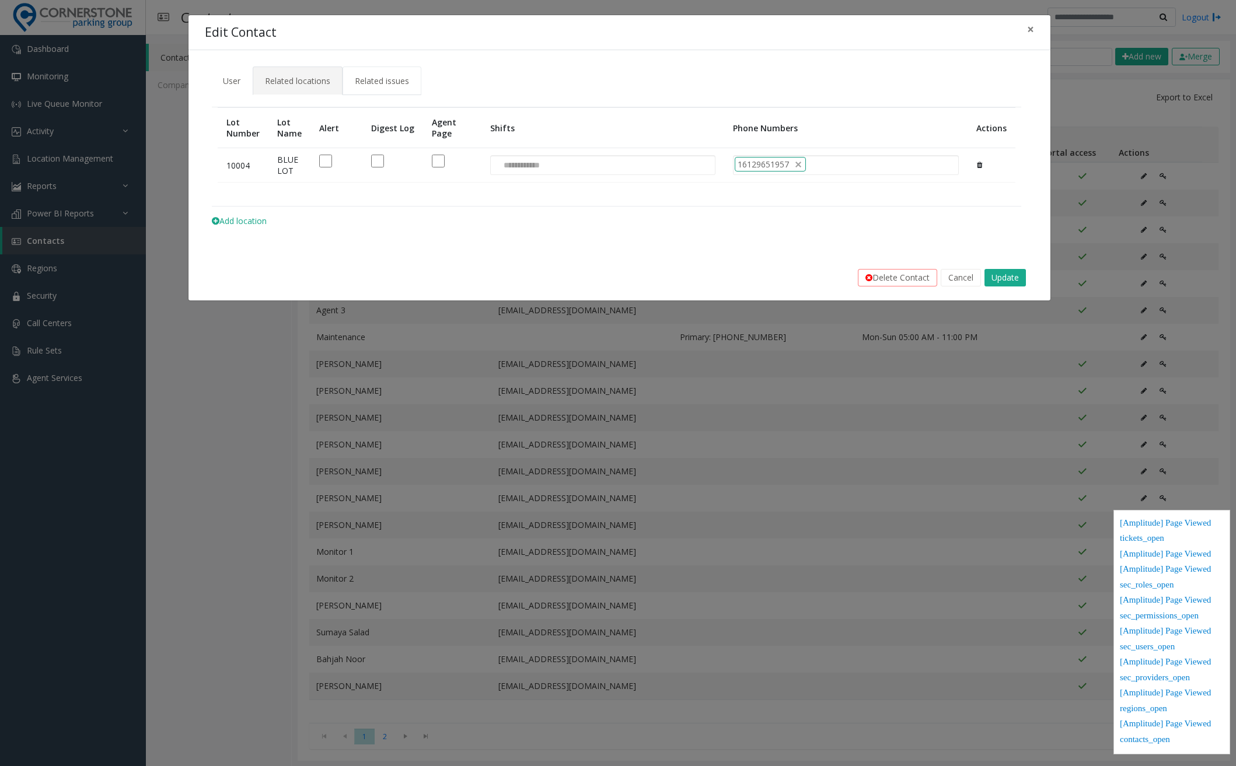
click at [406, 82] on span "Related issues" at bounding box center [382, 80] width 54 height 11
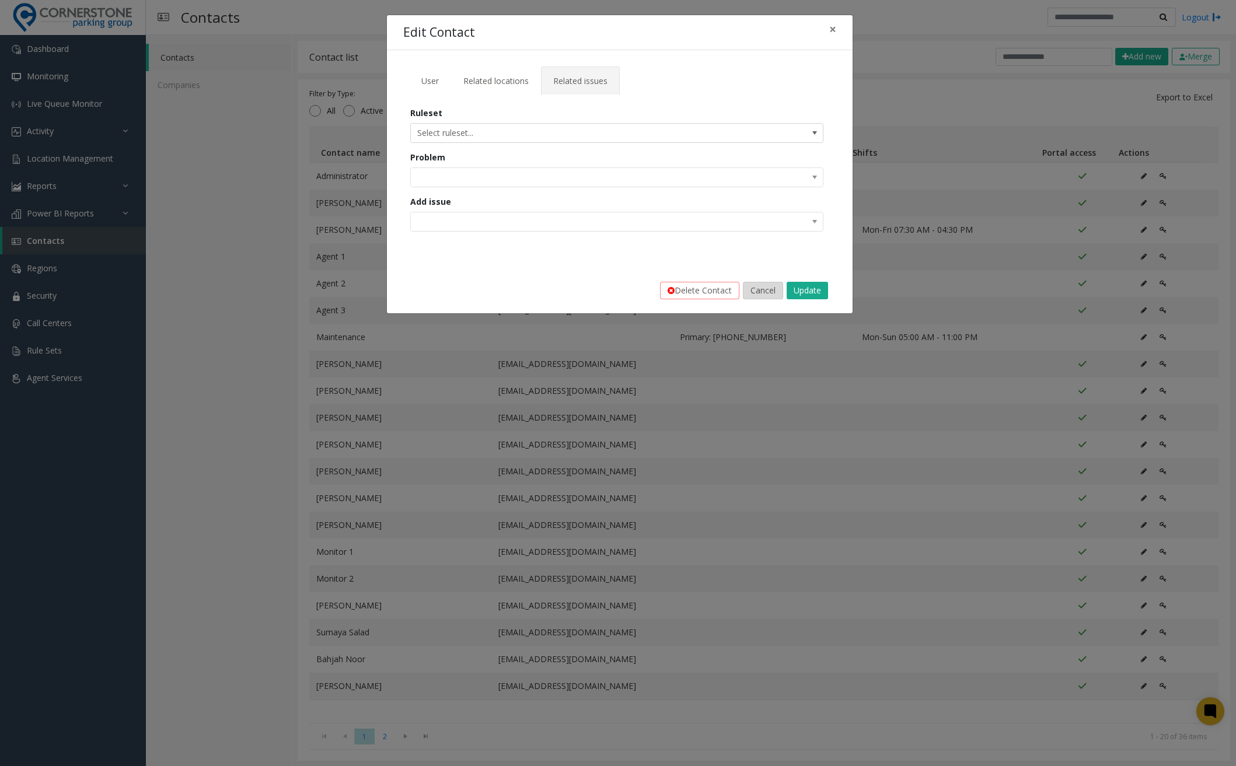
click at [745, 288] on button "Cancel" at bounding box center [763, 291] width 40 height 18
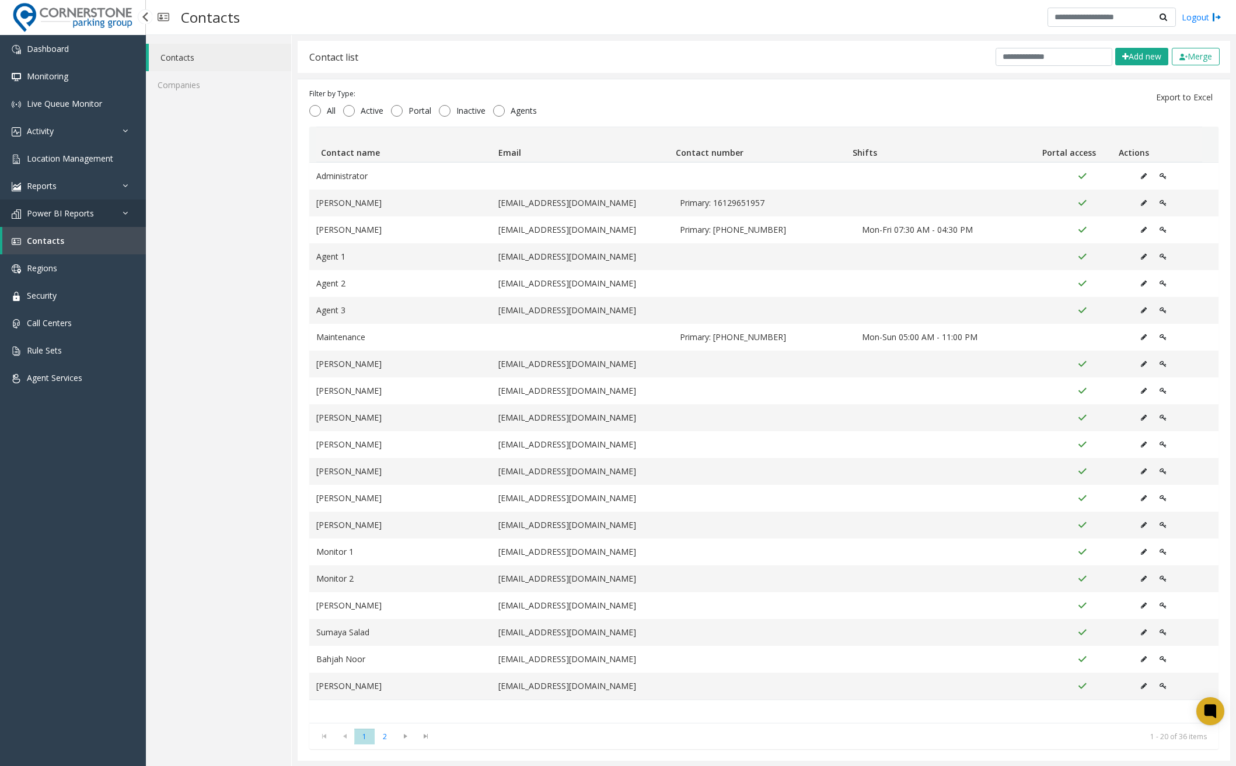
click at [32, 205] on link "Power BI Reports" at bounding box center [73, 213] width 146 height 27
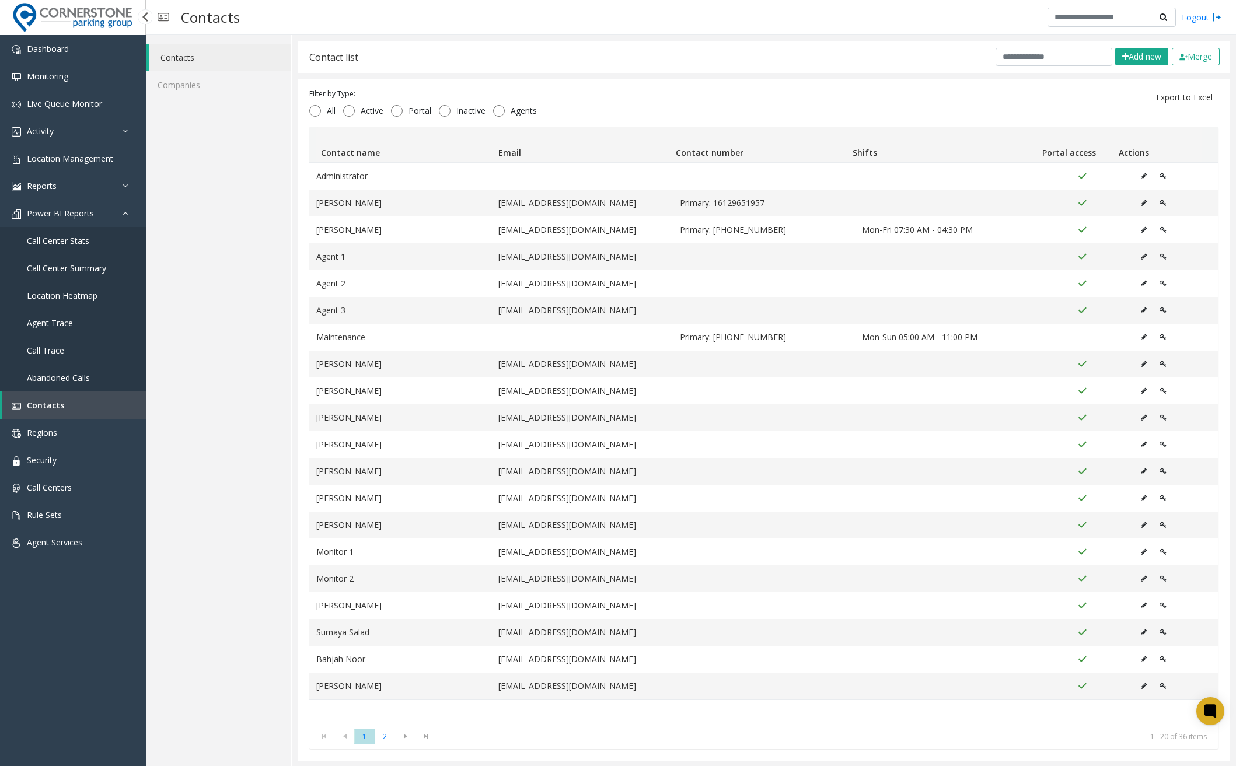
click at [43, 240] on span "Call Center Stats" at bounding box center [58, 240] width 62 height 11
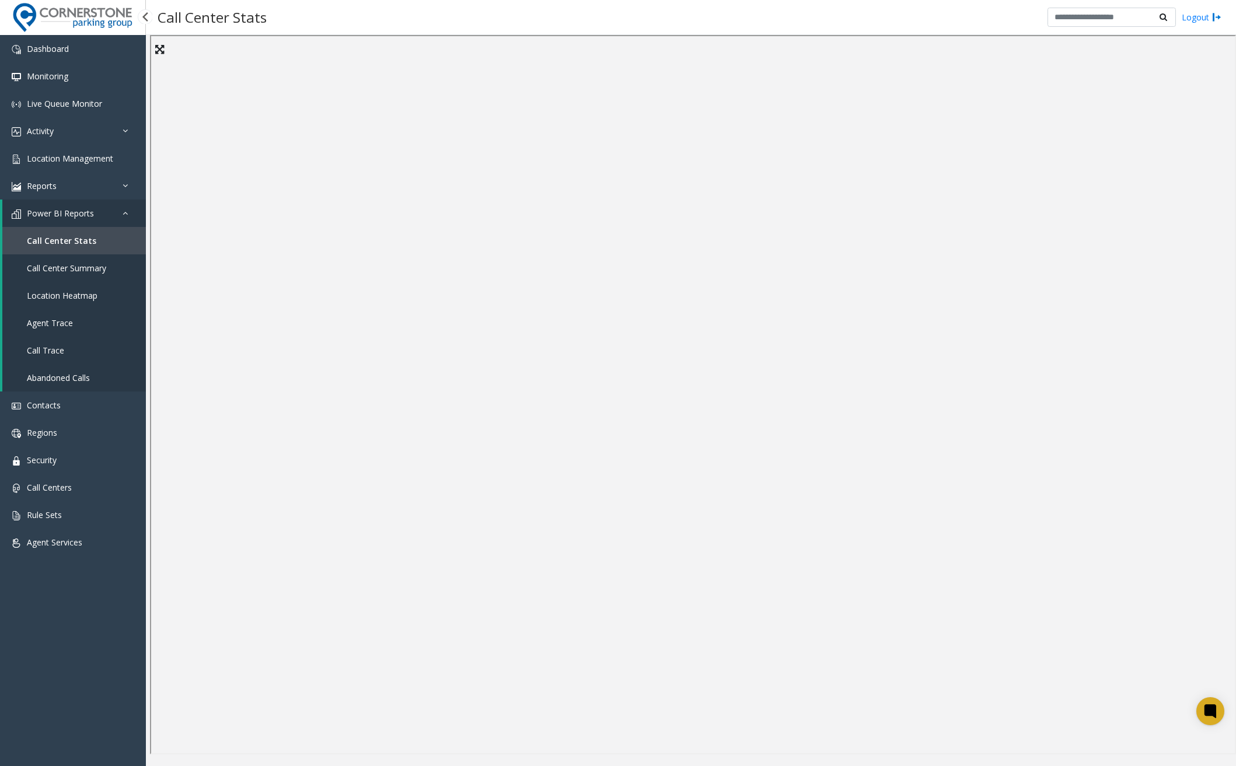
click at [68, 263] on span "Call Center Summary" at bounding box center [66, 268] width 79 height 11
click at [64, 307] on link "Location Heatmap" at bounding box center [74, 295] width 144 height 27
click at [42, 326] on span "Agent Trace" at bounding box center [50, 322] width 46 height 11
click at [41, 354] on span "Call Trace" at bounding box center [45, 350] width 37 height 11
click at [38, 376] on span "Abandoned Calls" at bounding box center [58, 377] width 63 height 11
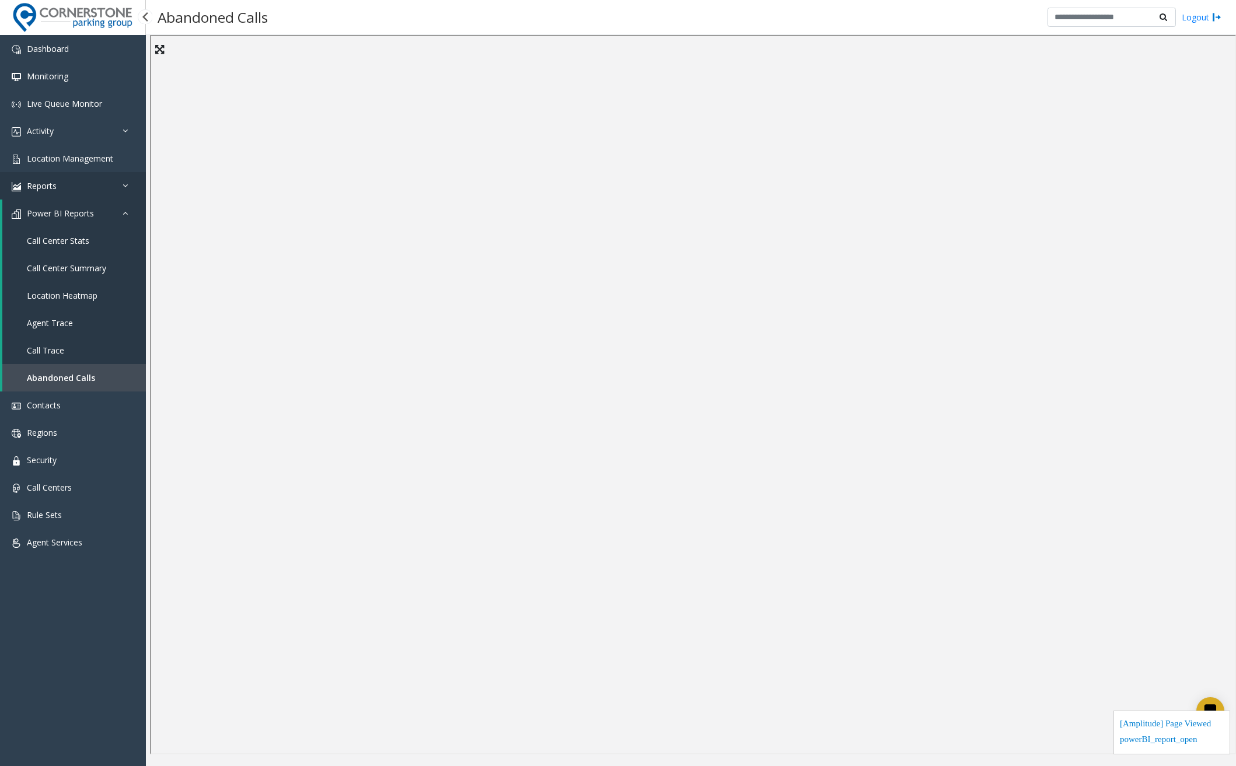
click at [66, 184] on link "Reports" at bounding box center [73, 185] width 146 height 27
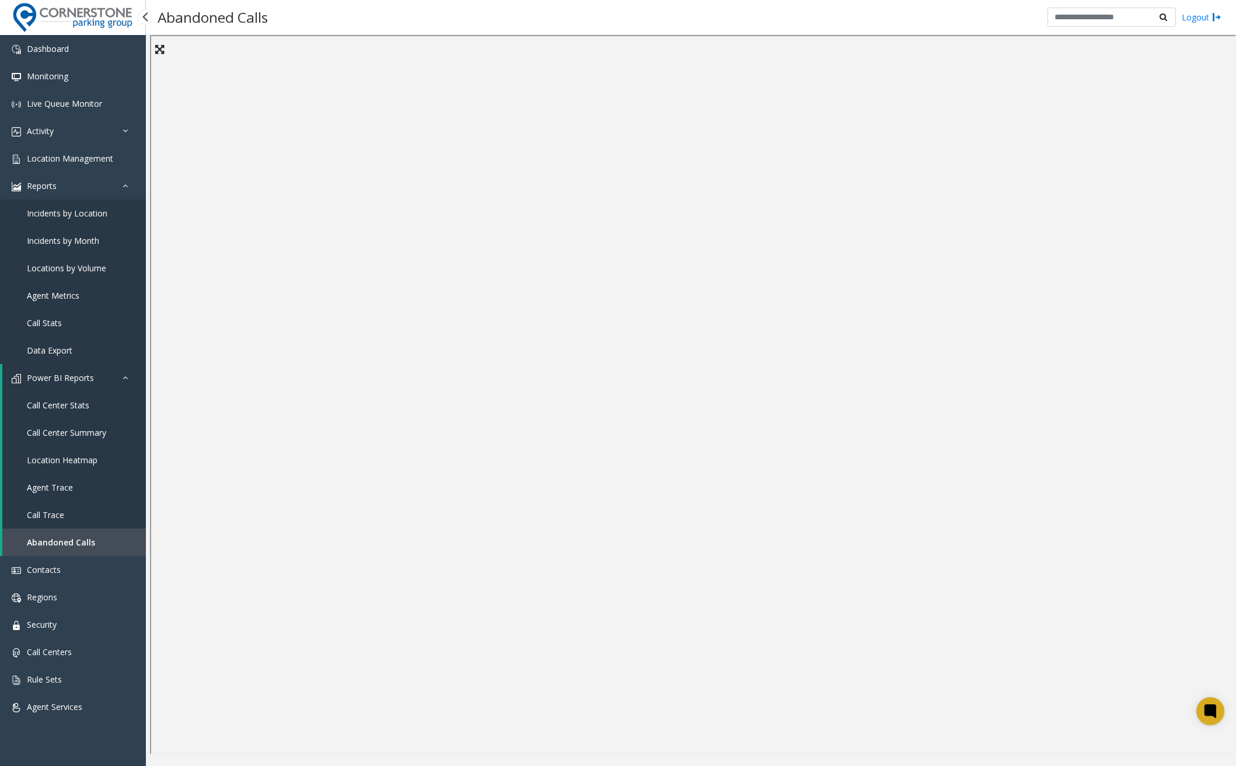
click at [53, 216] on span "Incidents by Location" at bounding box center [67, 213] width 81 height 11
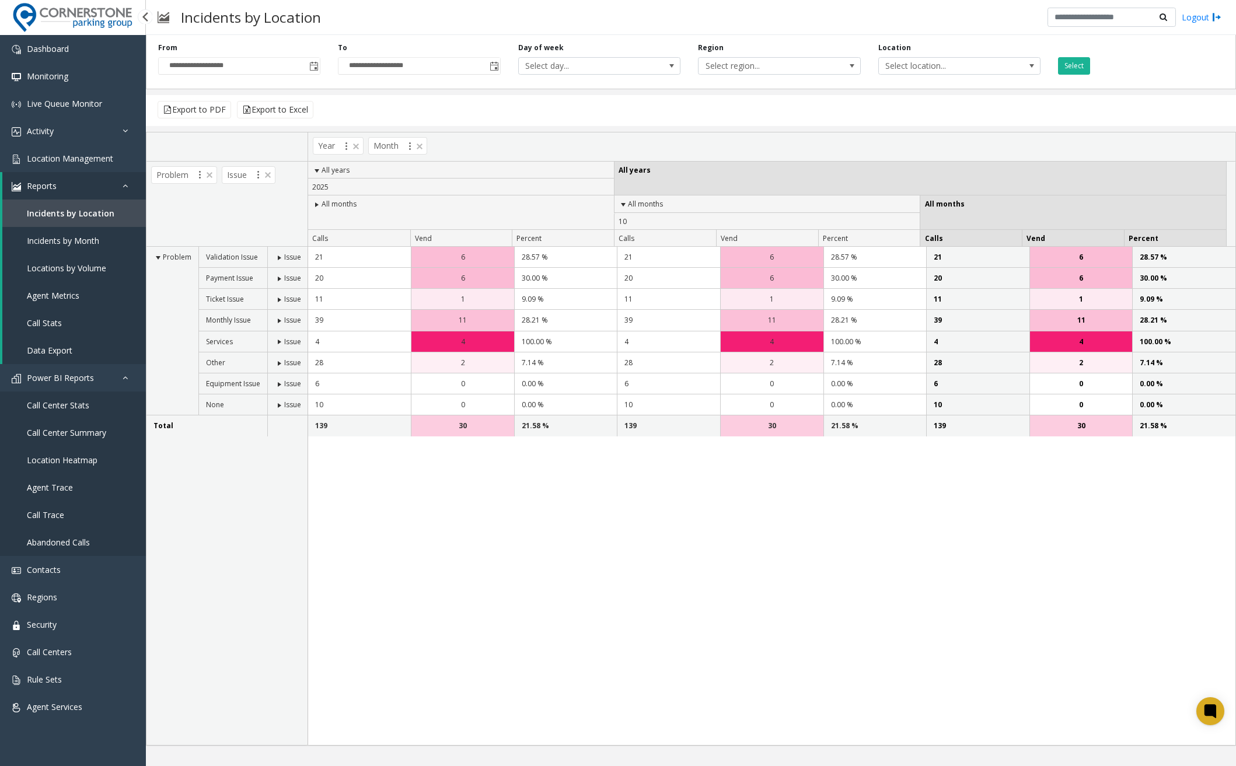
click at [51, 237] on span "Incidents by Month" at bounding box center [63, 240] width 72 height 11
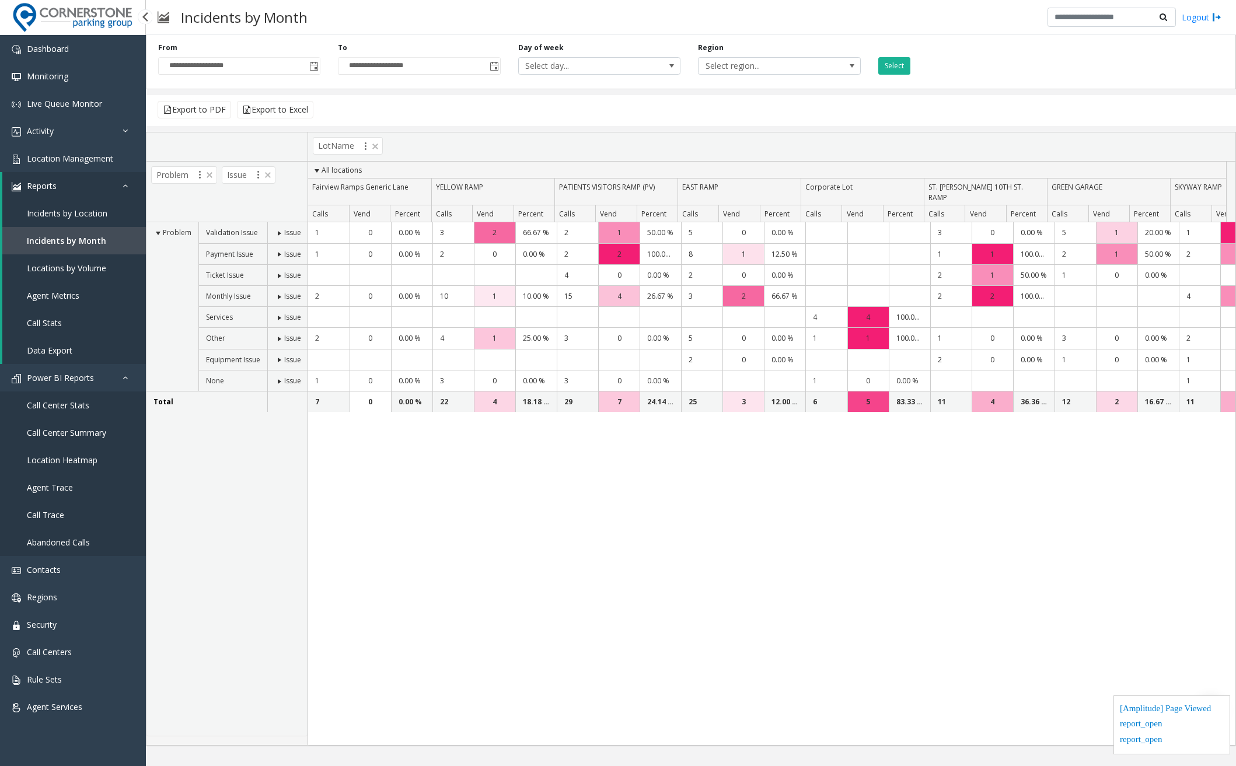
click at [65, 264] on span "Locations by Volume" at bounding box center [66, 268] width 79 height 11
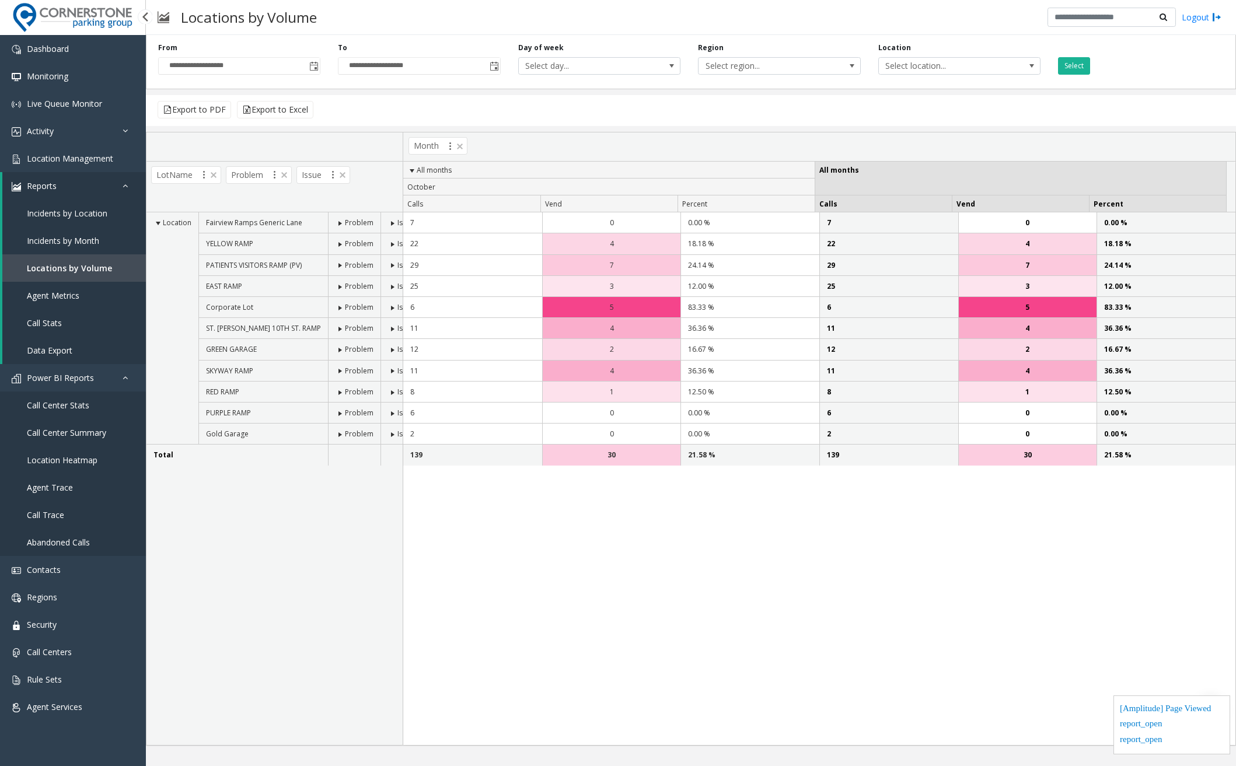
click at [58, 295] on span "Agent Metrics" at bounding box center [53, 295] width 53 height 11
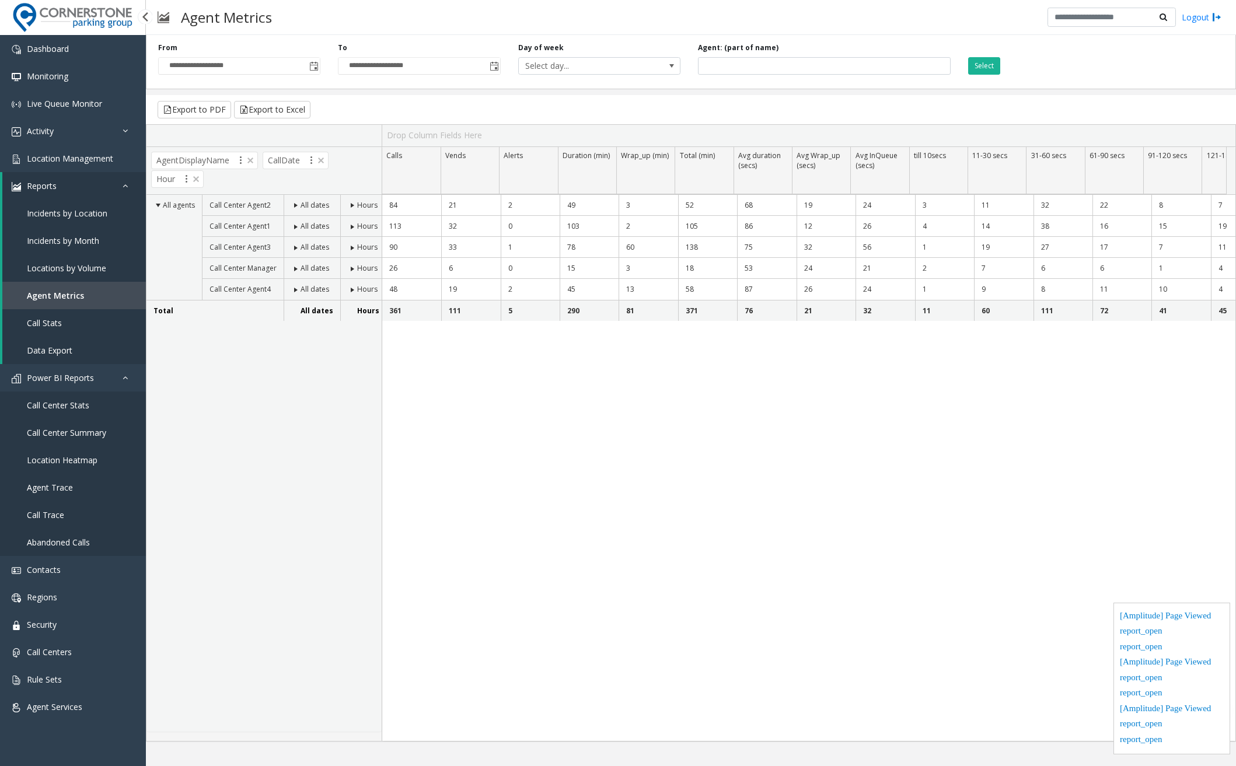
click at [47, 324] on span "Call Stats" at bounding box center [44, 322] width 35 height 11
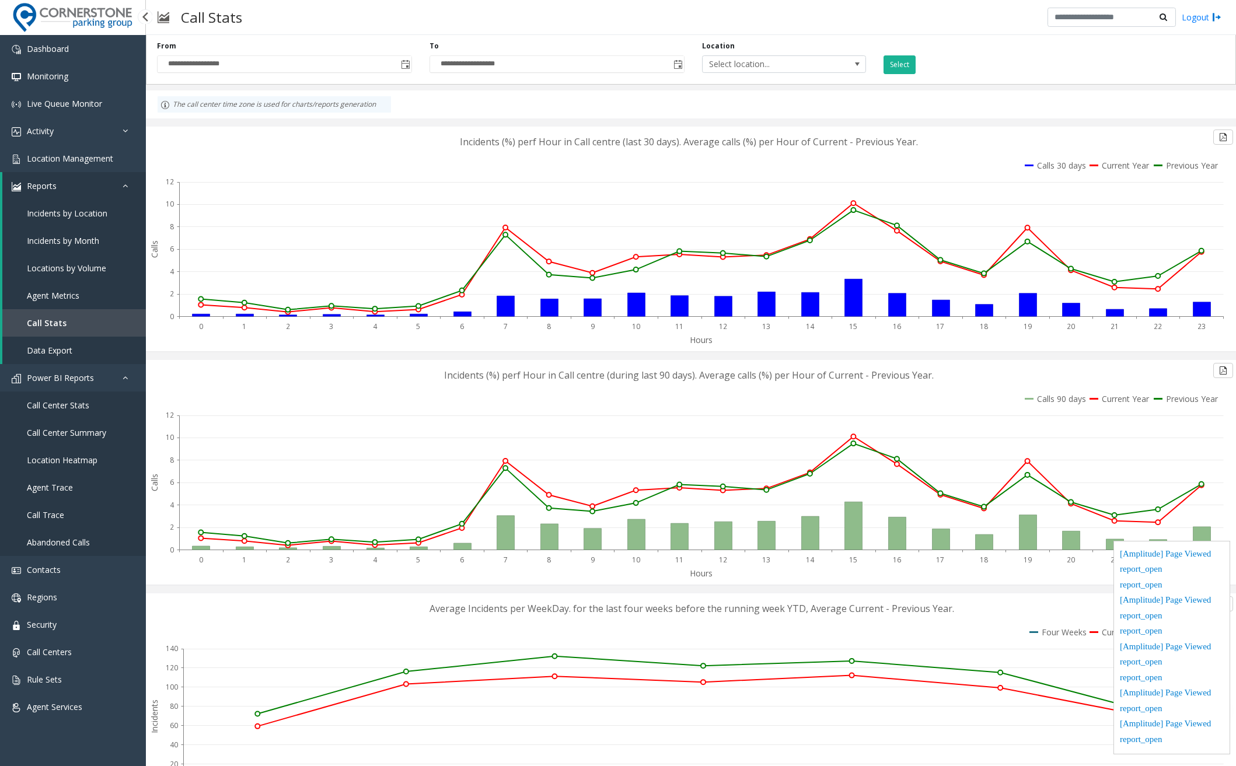
click at [44, 353] on span "Data Export" at bounding box center [50, 350] width 46 height 11
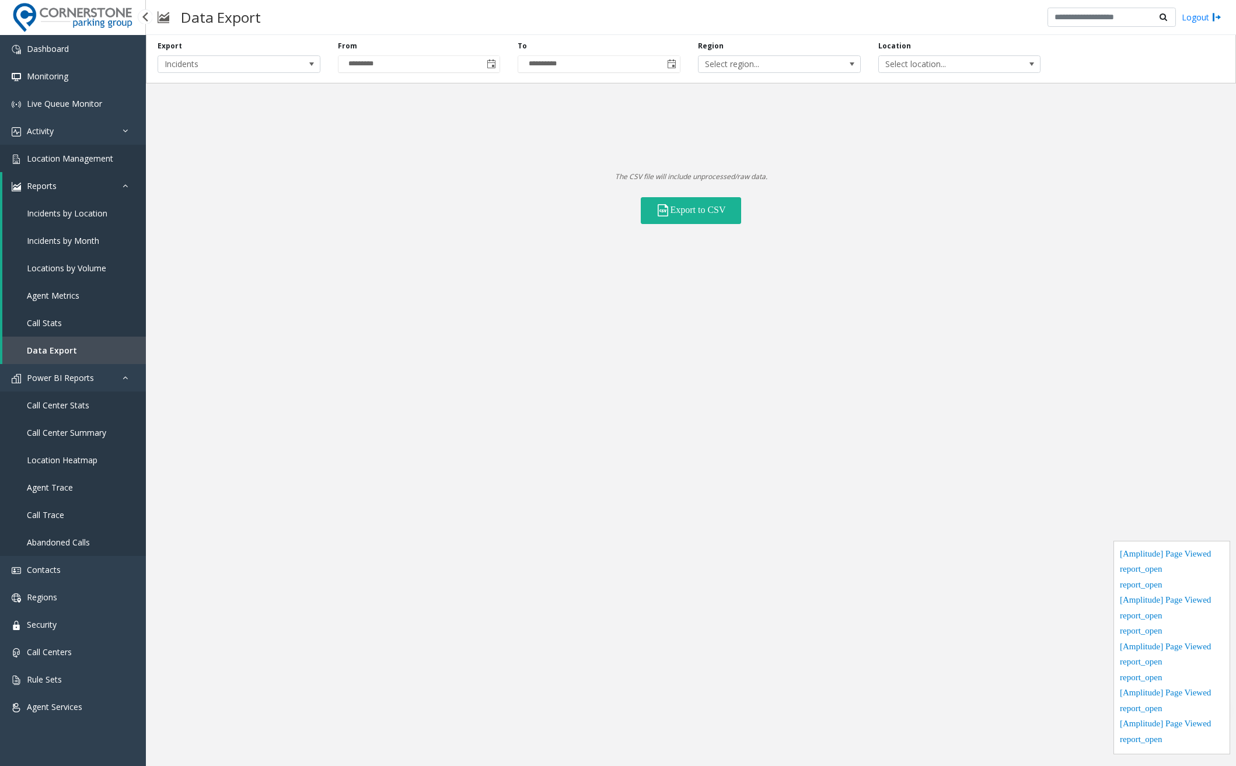
click at [78, 154] on span "Location Management" at bounding box center [70, 158] width 86 height 11
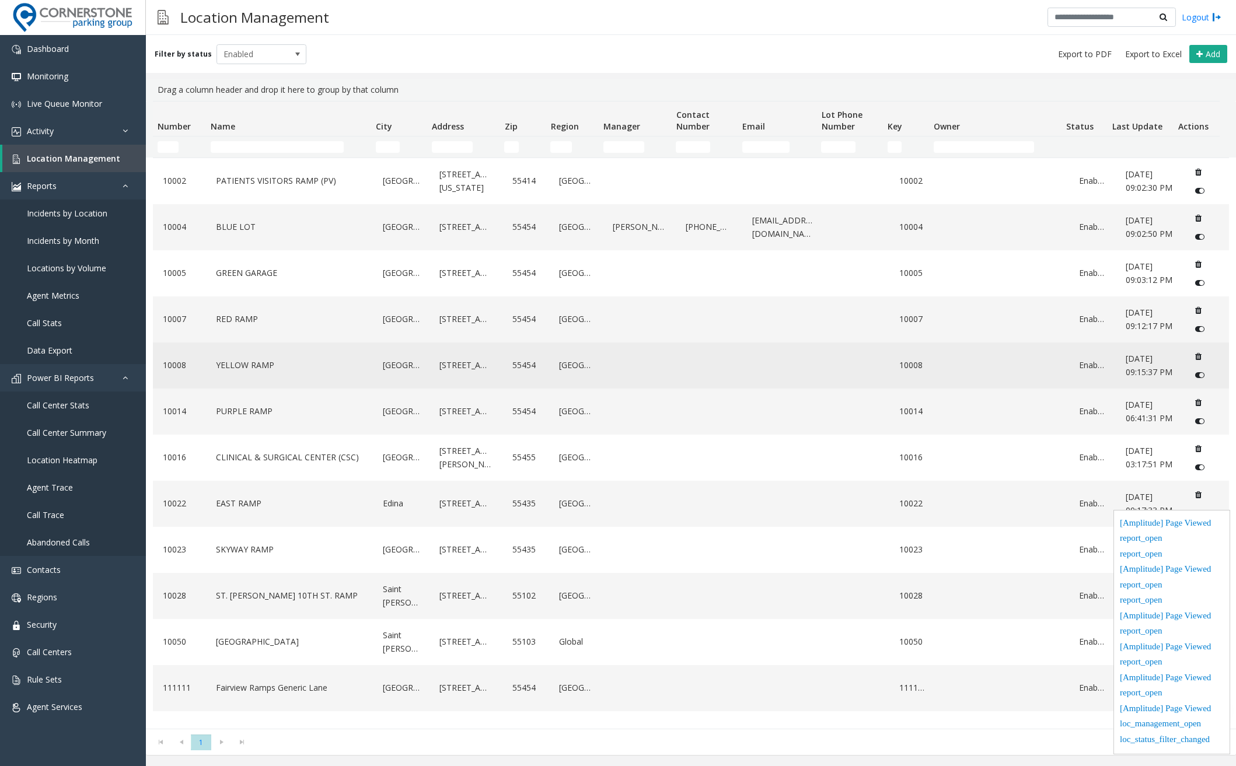
click at [250, 375] on link "YELLOW RAMP" at bounding box center [289, 365] width 152 height 19
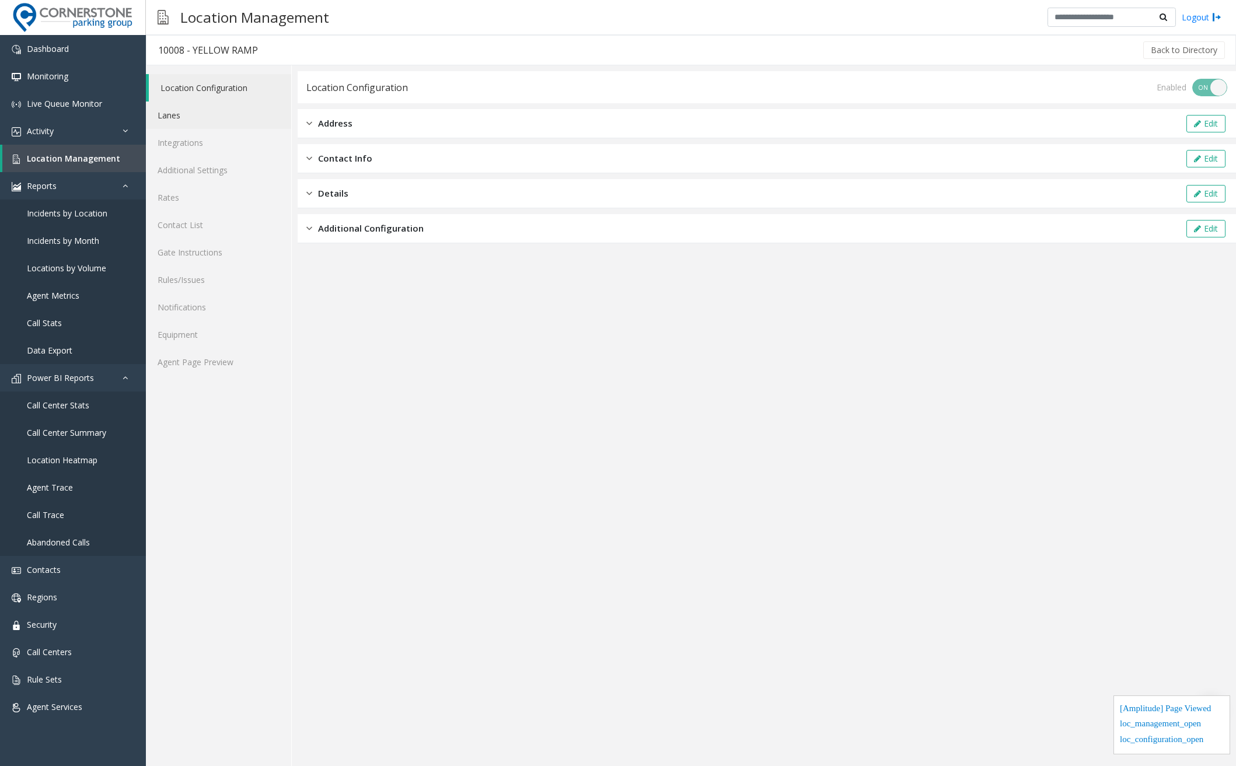
click at [222, 114] on link "Lanes" at bounding box center [218, 115] width 145 height 27
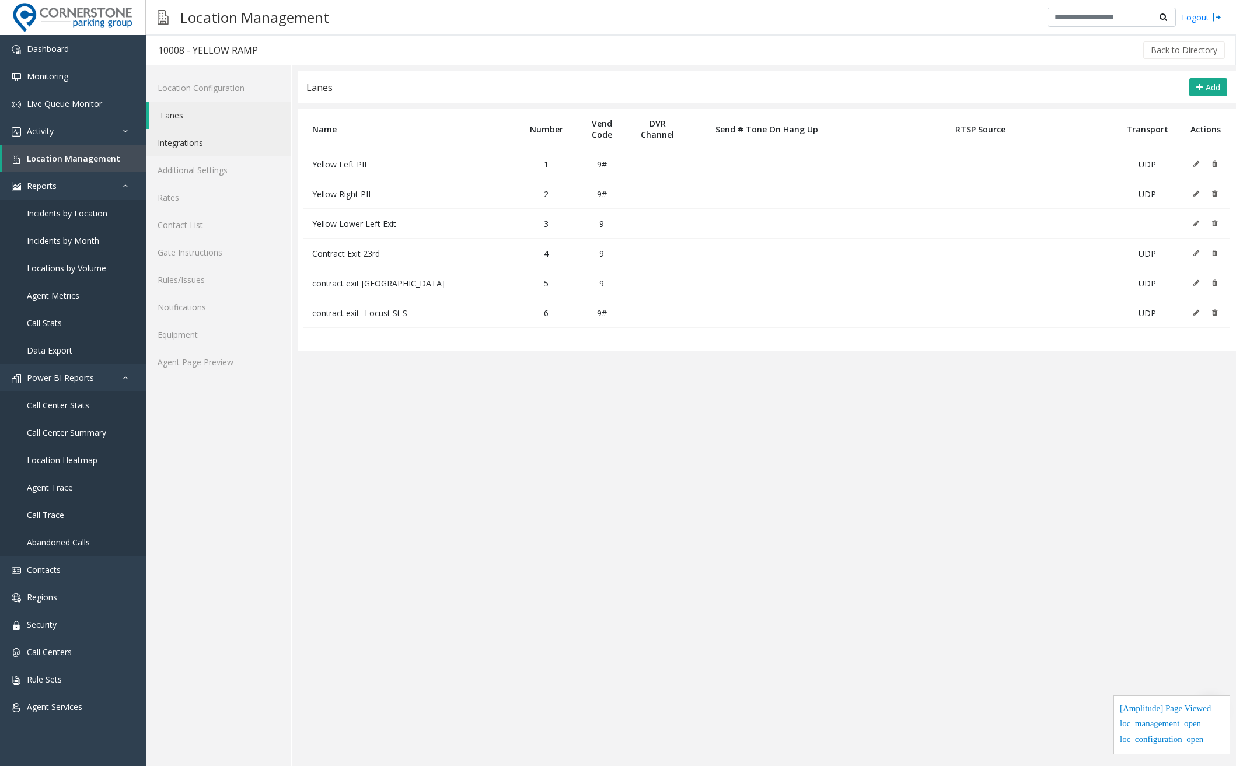
click at [215, 153] on link "Integrations" at bounding box center [218, 142] width 145 height 27
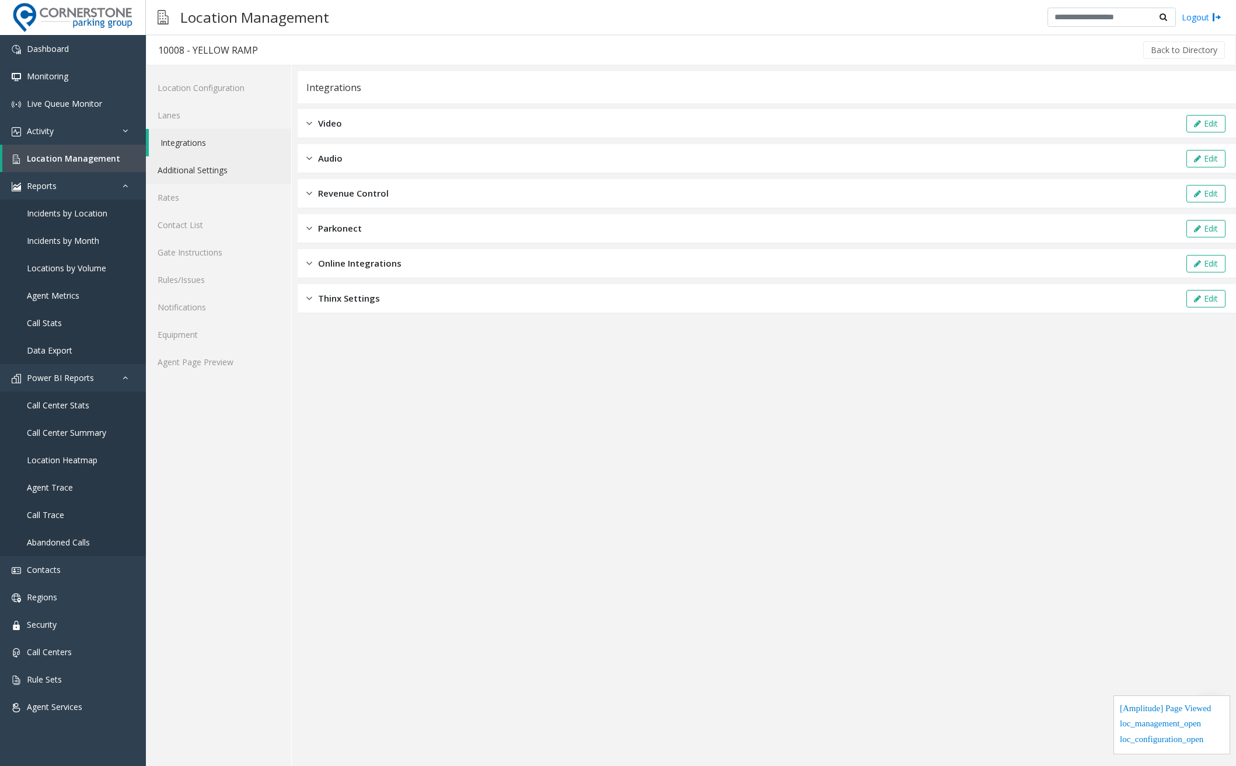
click at [216, 178] on link "Additional Settings" at bounding box center [218, 169] width 145 height 27
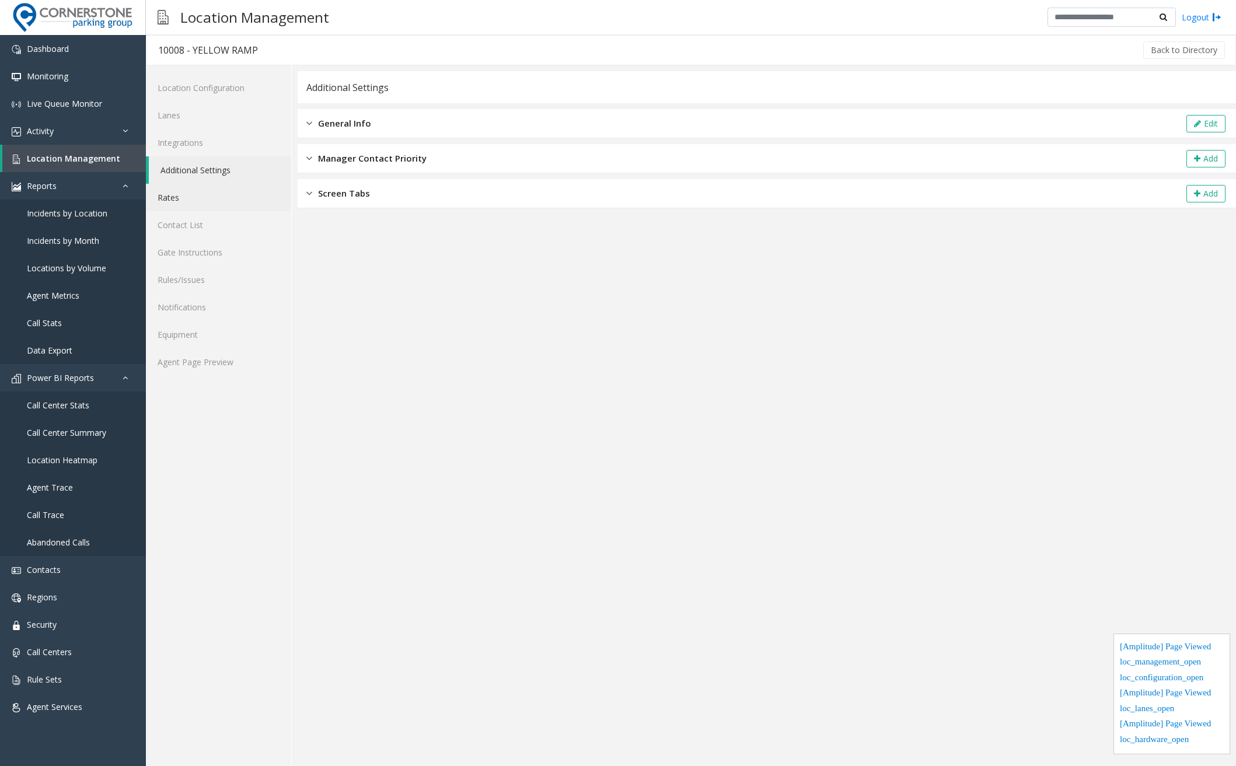
click at [209, 200] on link "Rates" at bounding box center [218, 197] width 145 height 27
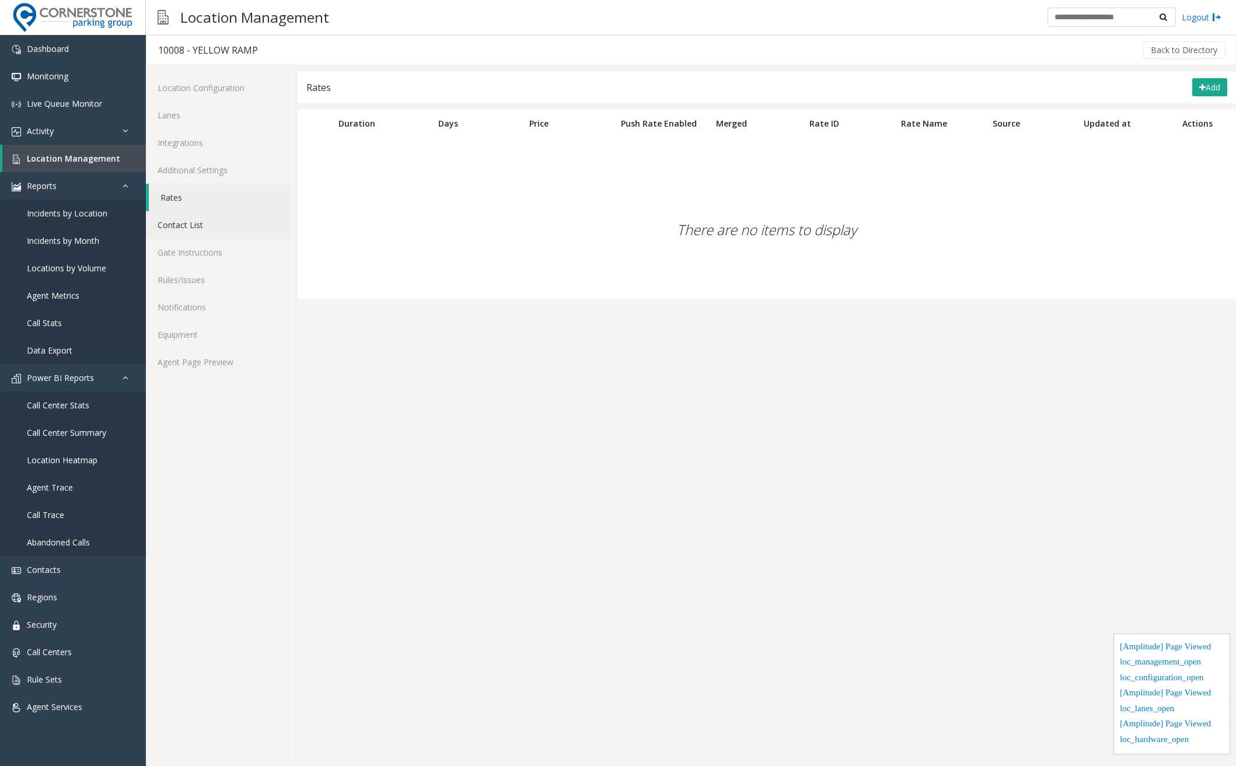
click at [209, 224] on link "Contact List" at bounding box center [218, 224] width 145 height 27
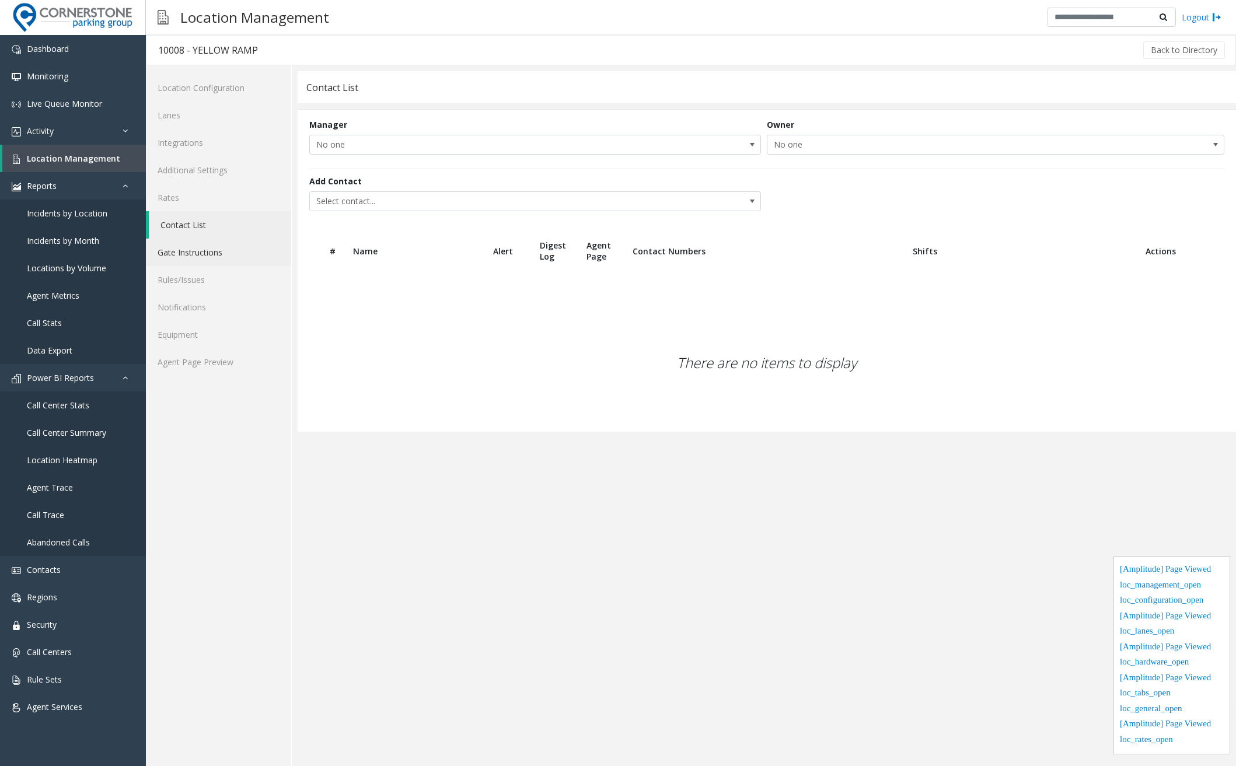
click at [208, 253] on link "Gate Instructions" at bounding box center [218, 252] width 145 height 27
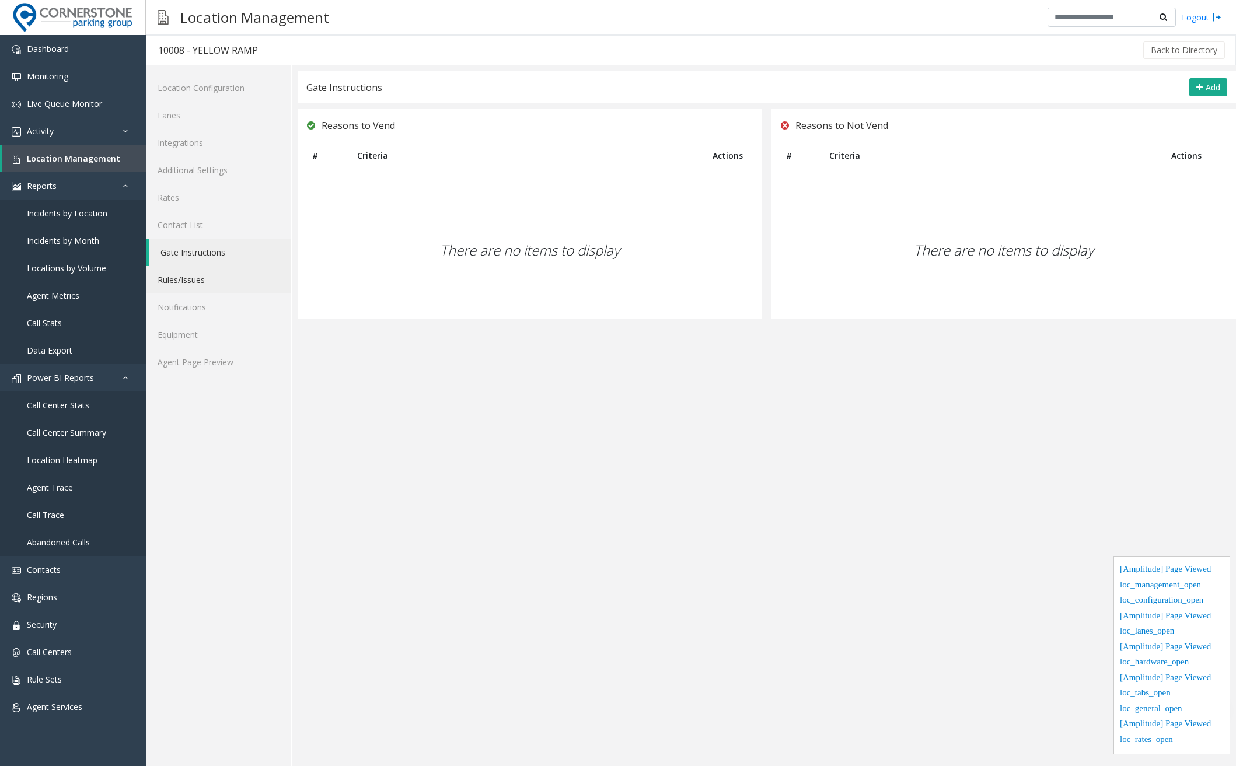
click at [211, 288] on link "Rules/Issues" at bounding box center [218, 279] width 145 height 27
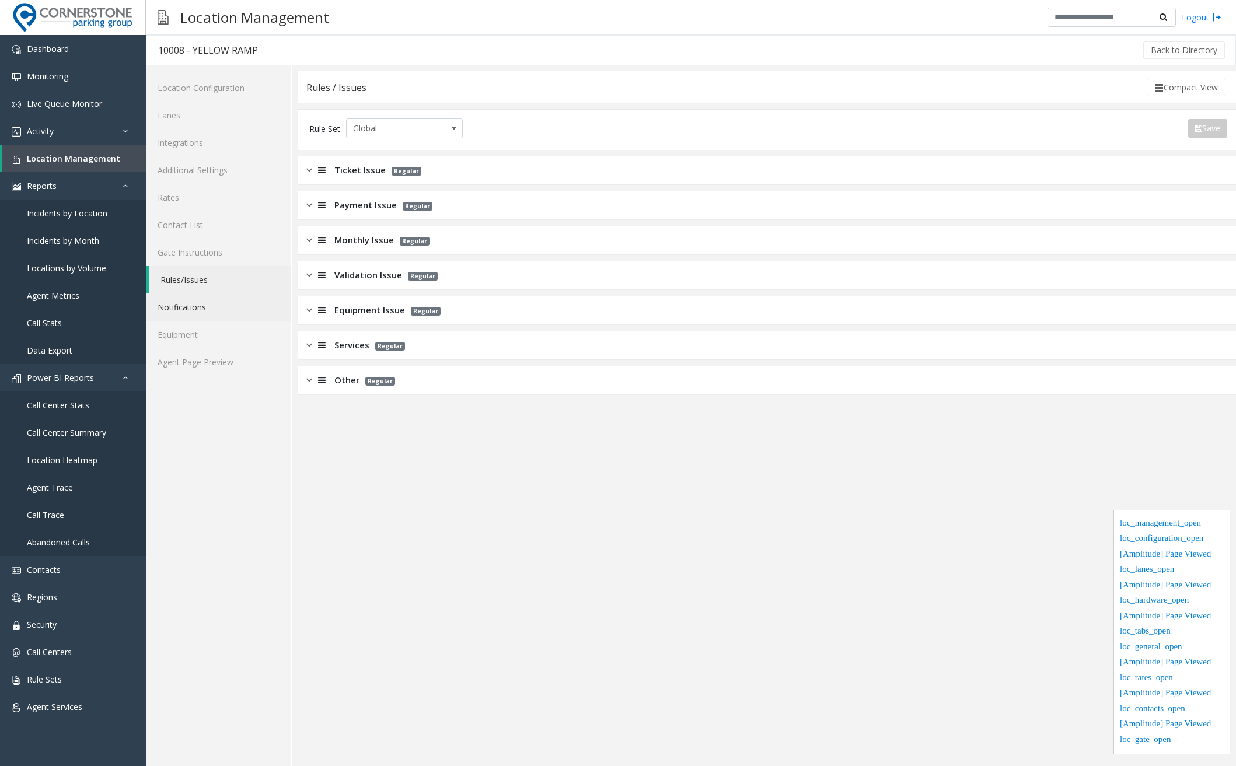
click at [207, 310] on link "Notifications" at bounding box center [218, 306] width 145 height 27
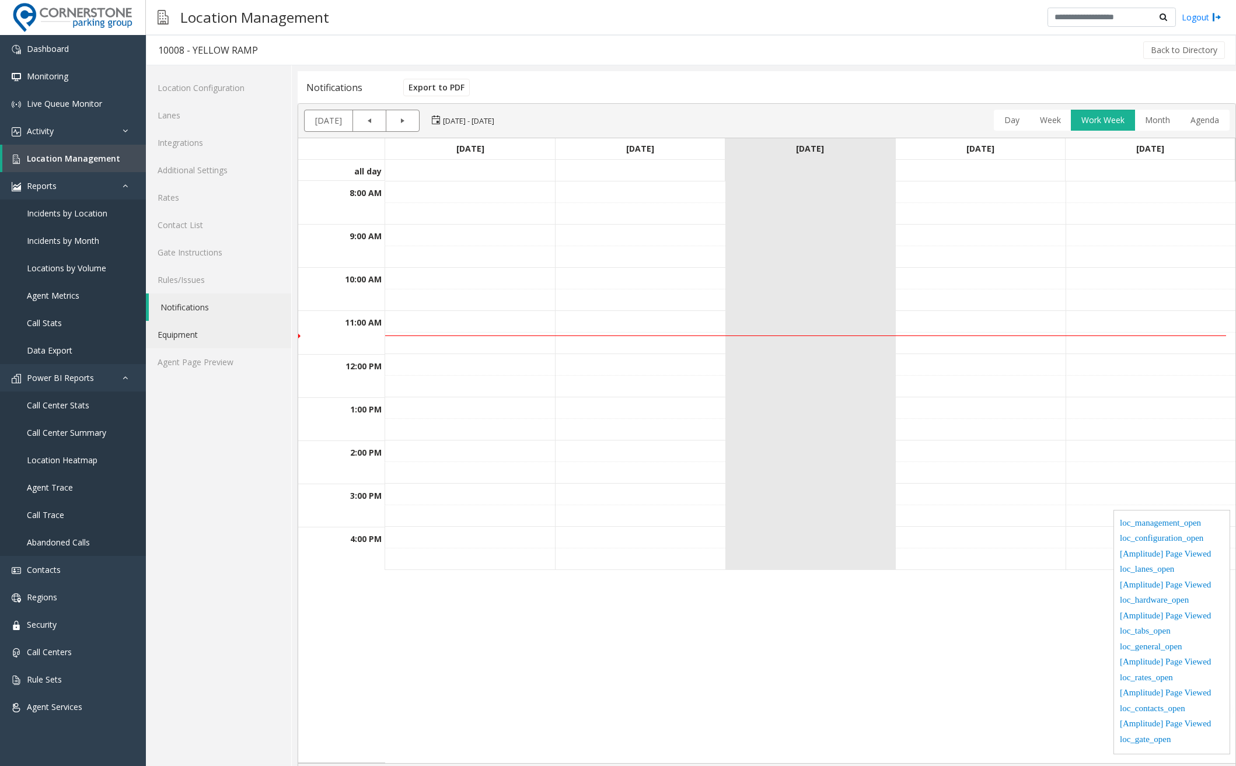
click at [209, 334] on link "Equipment" at bounding box center [218, 334] width 145 height 27
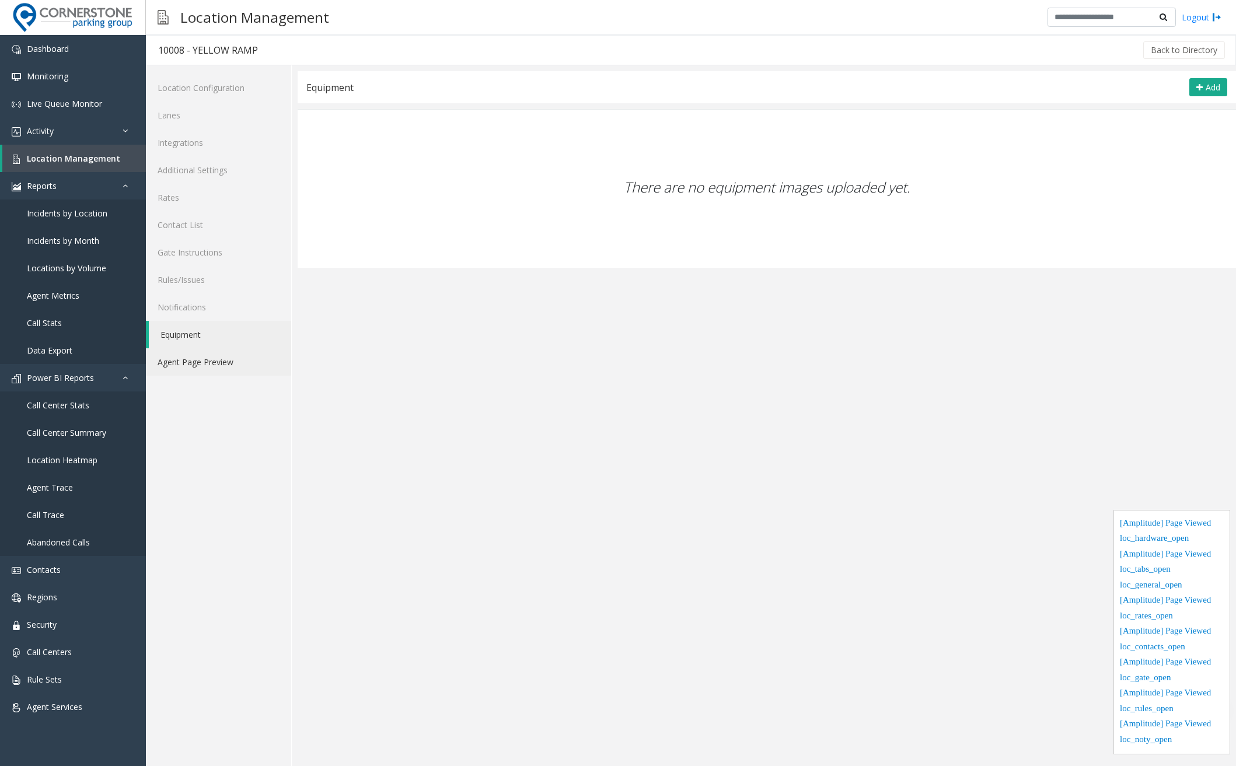
click at [213, 354] on link "Agent Page Preview" at bounding box center [218, 361] width 145 height 27
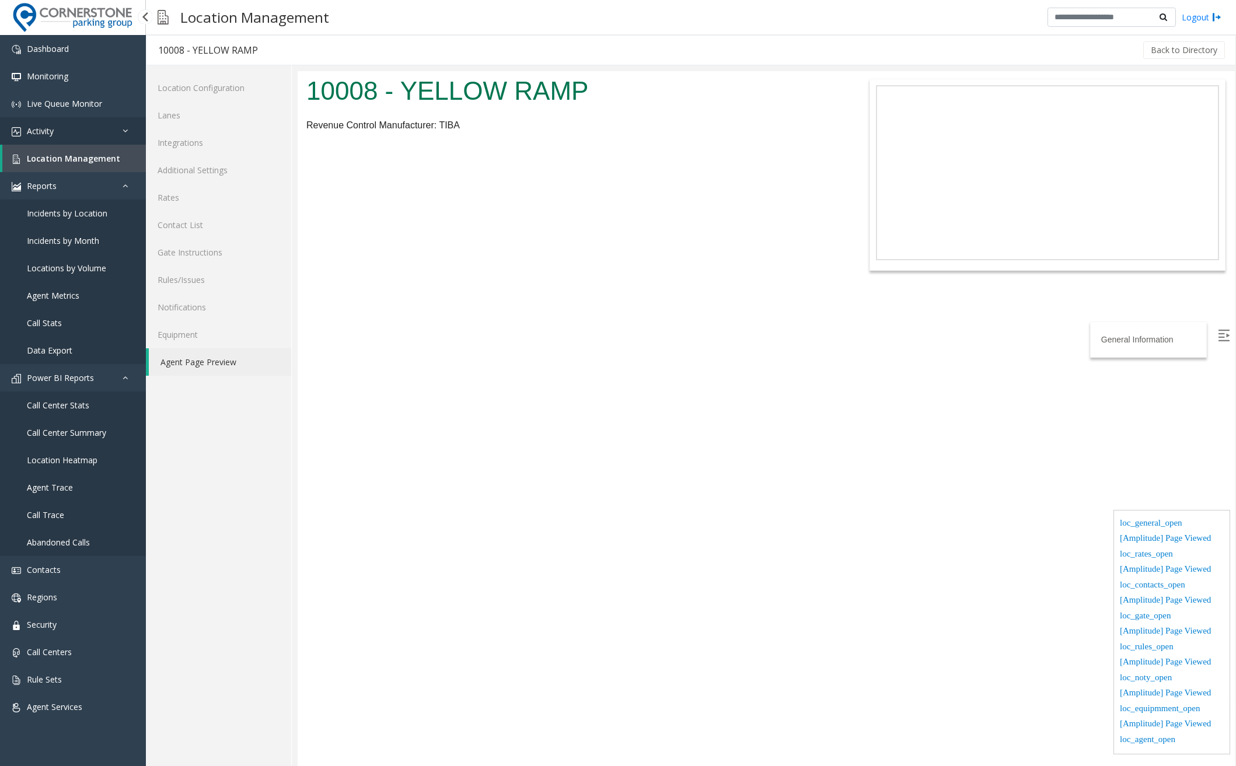
click at [95, 135] on link "Activity" at bounding box center [73, 130] width 146 height 27
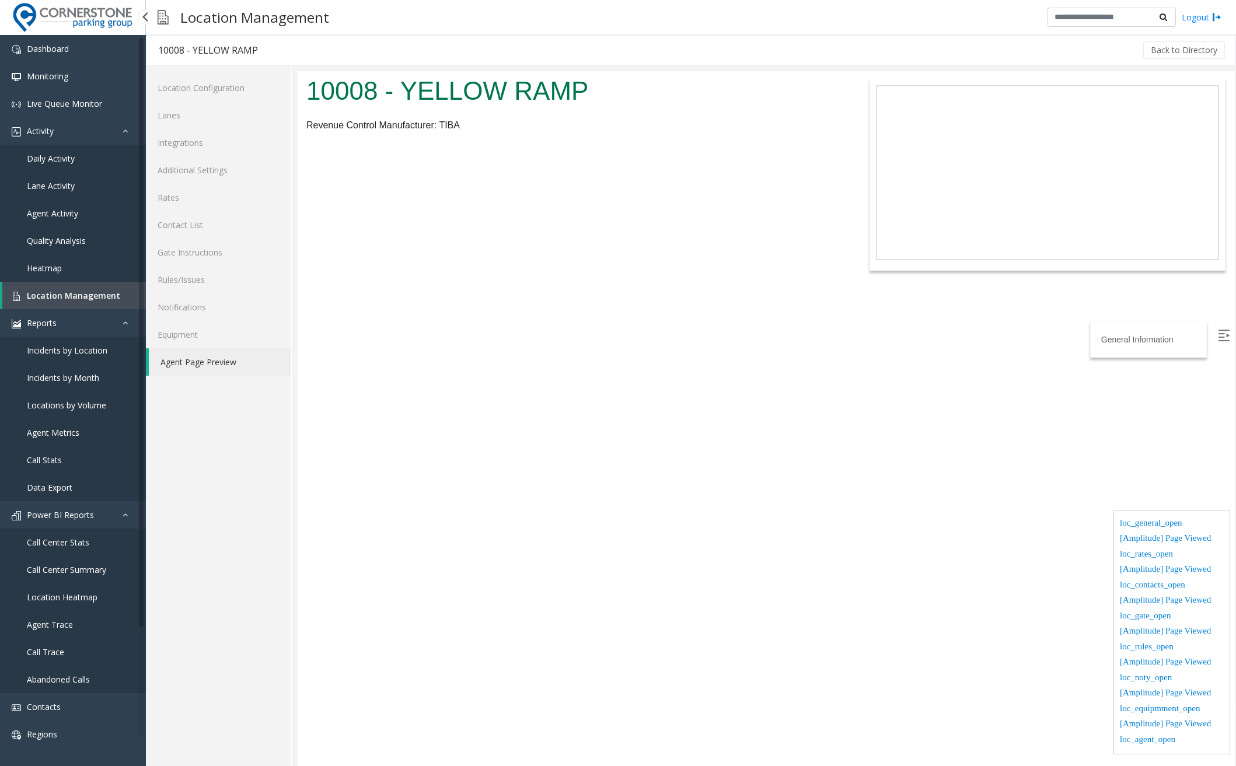
click at [78, 159] on link "Daily Activity" at bounding box center [73, 158] width 146 height 27
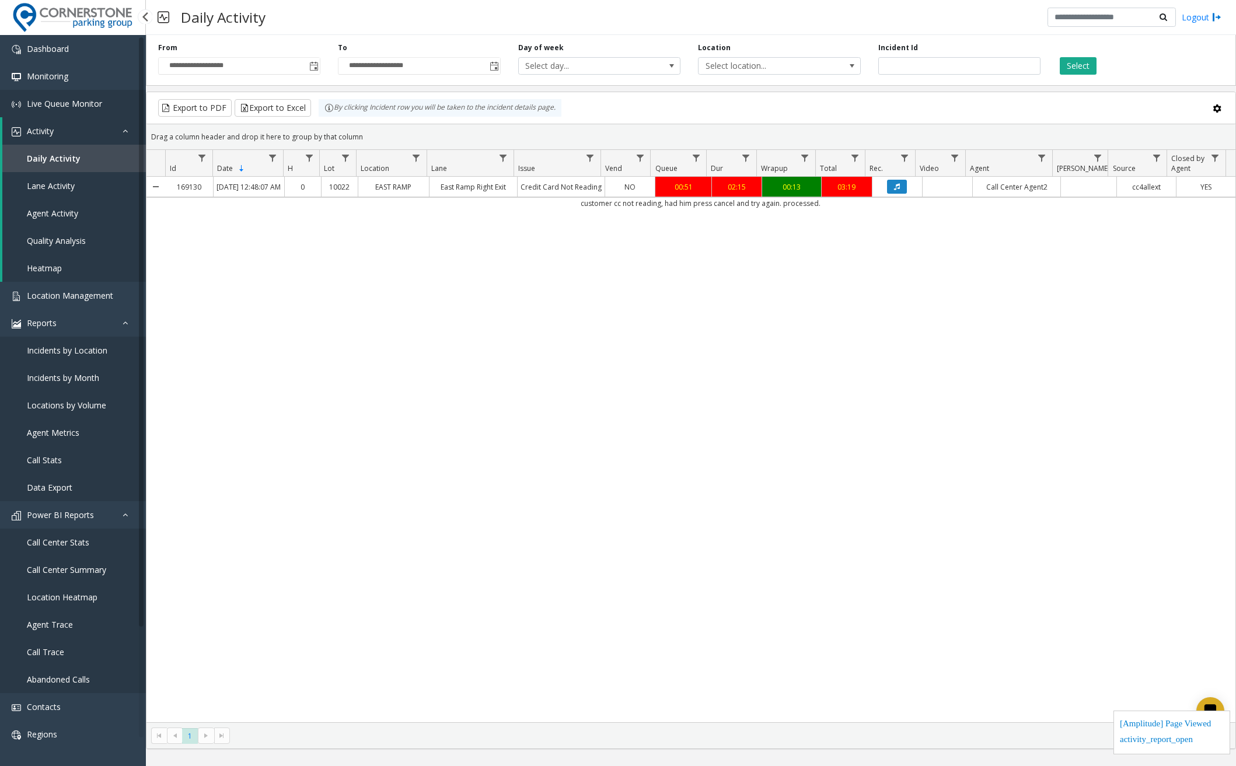
click at [50, 109] on span "Live Queue Monitor" at bounding box center [64, 103] width 75 height 11
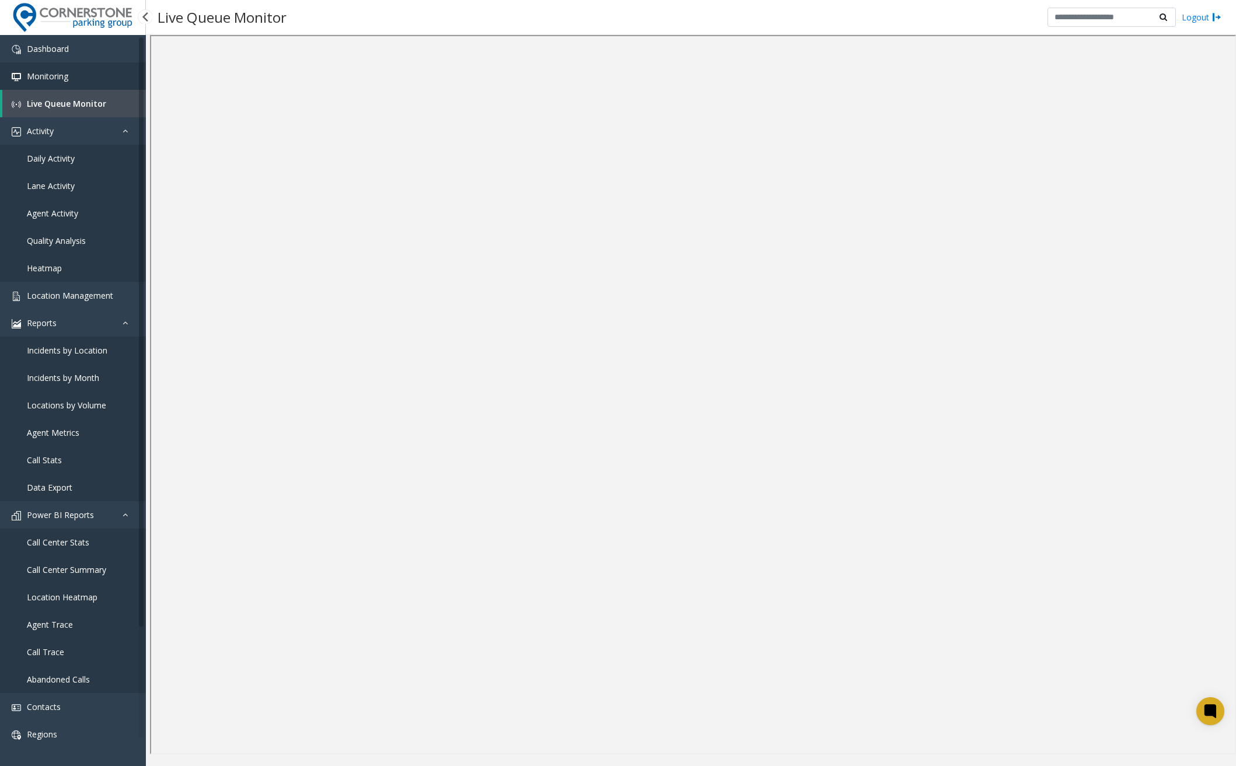
click at [60, 76] on span "Monitoring" at bounding box center [47, 76] width 41 height 11
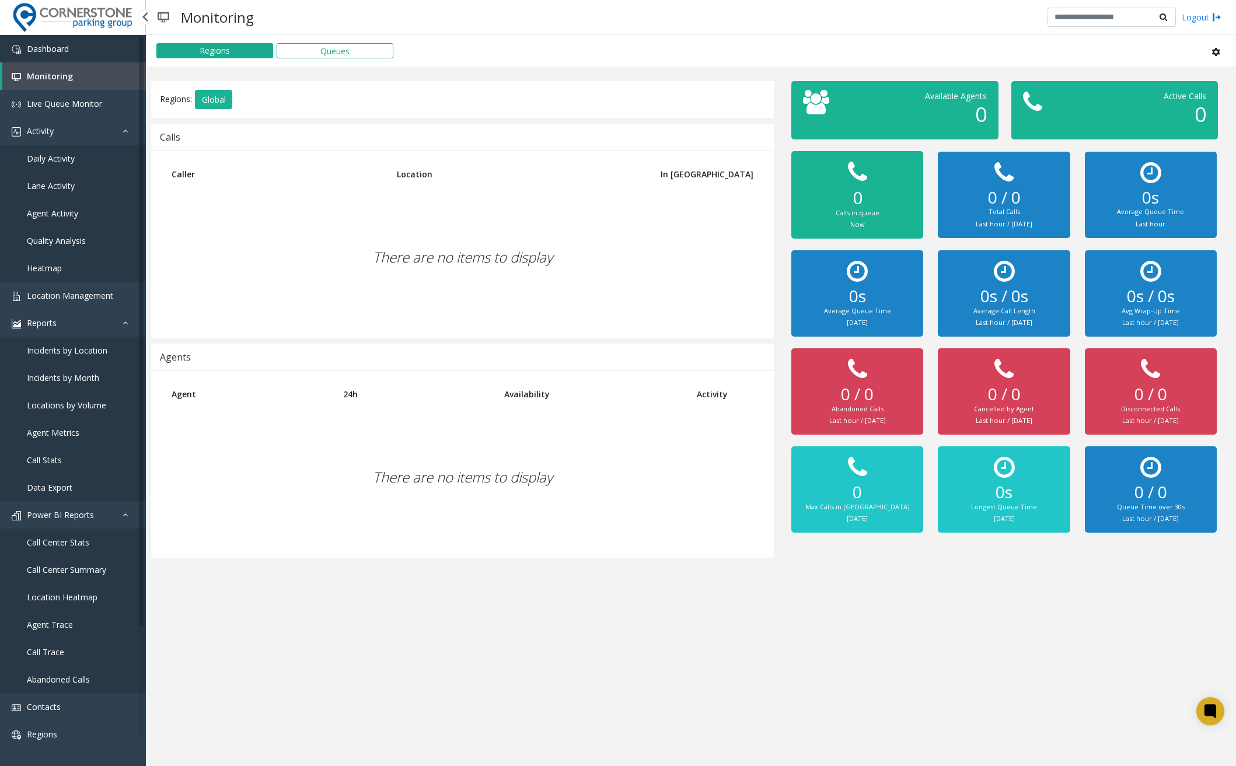
click at [68, 58] on link "Dashboard" at bounding box center [73, 48] width 146 height 27
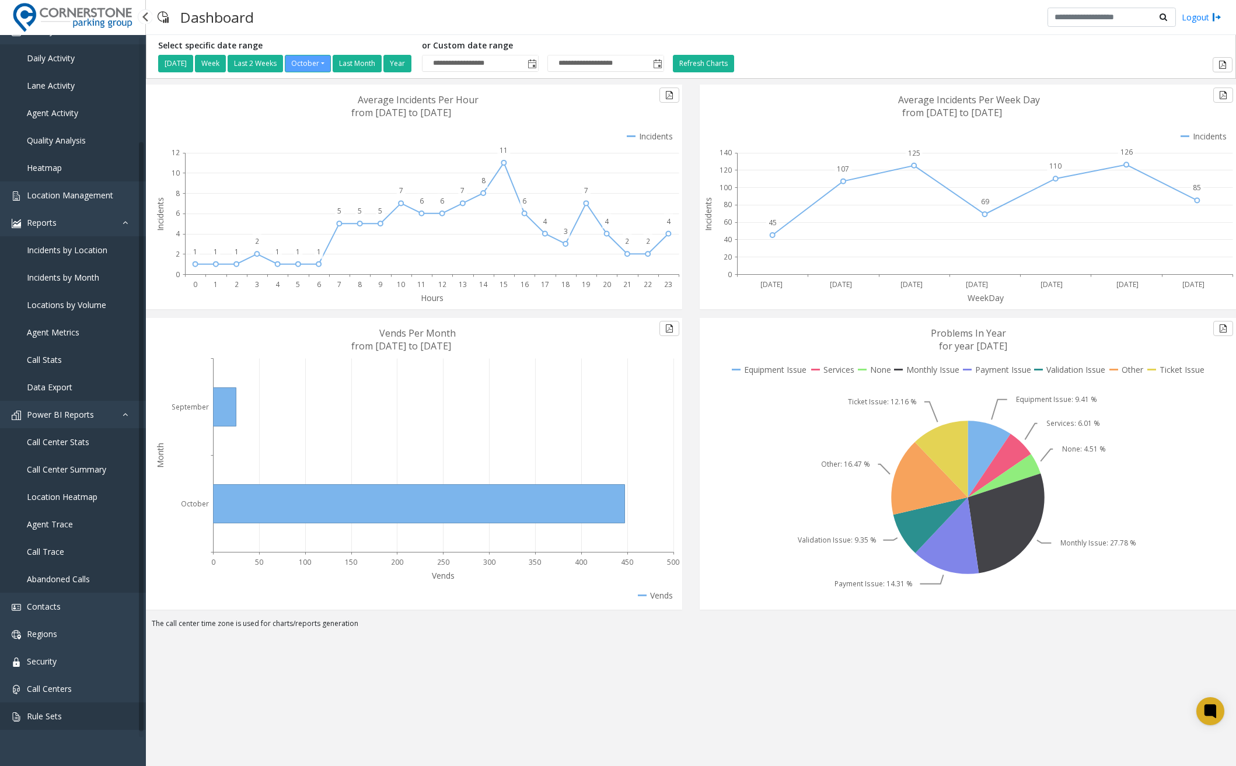
scroll to position [127, 0]
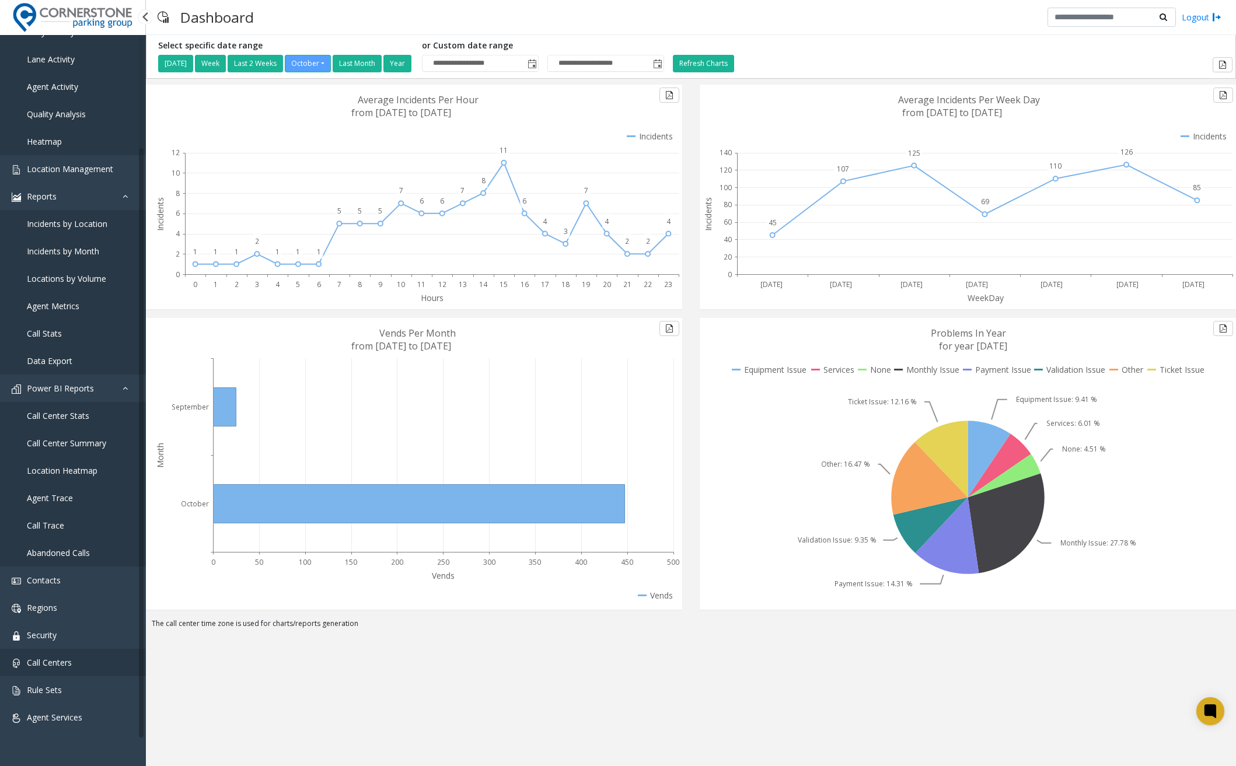
click at [73, 672] on link "Call Centers" at bounding box center [73, 662] width 146 height 27
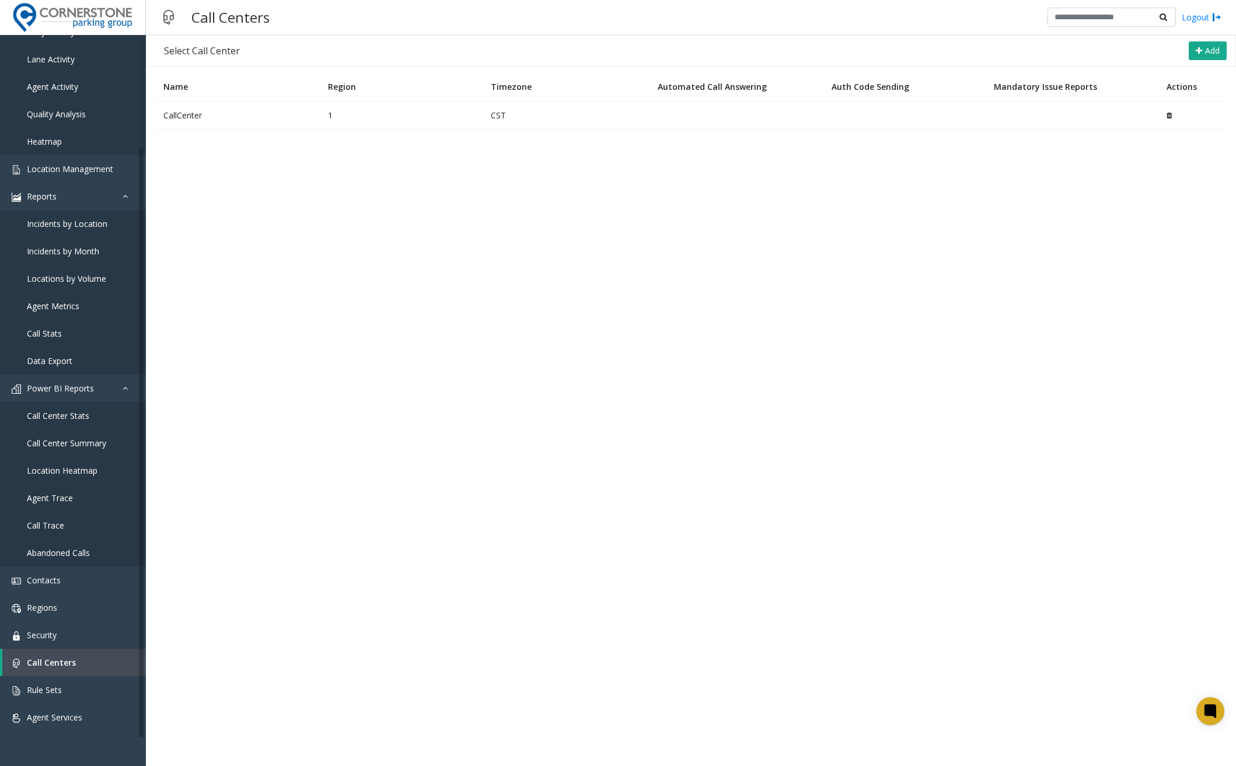
click at [229, 121] on td "CallCenter" at bounding box center [237, 115] width 165 height 29
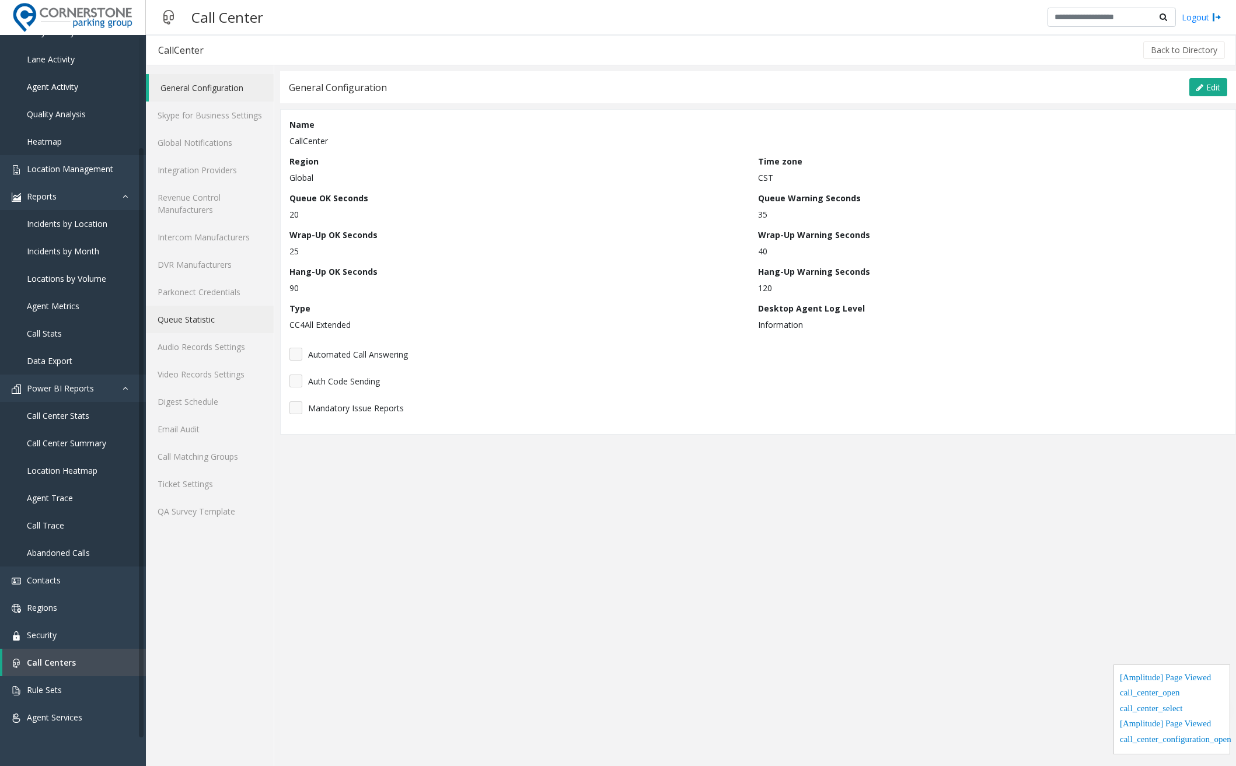
click at [212, 326] on link "Queue Statistic" at bounding box center [210, 319] width 128 height 27
